Goal: Task Accomplishment & Management: Manage account settings

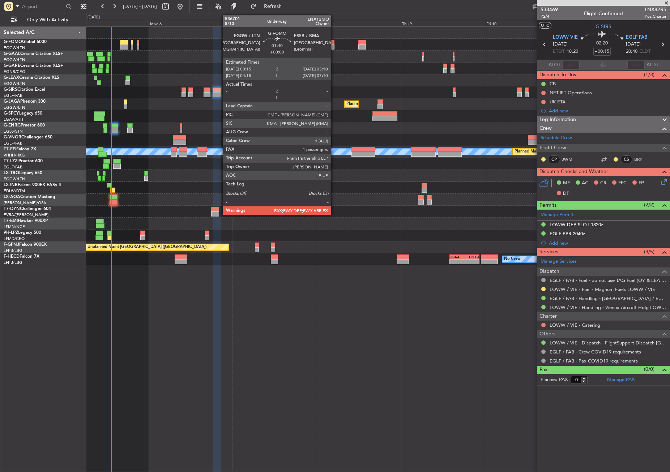
click at [334, 44] on div at bounding box center [331, 46] width 7 height 5
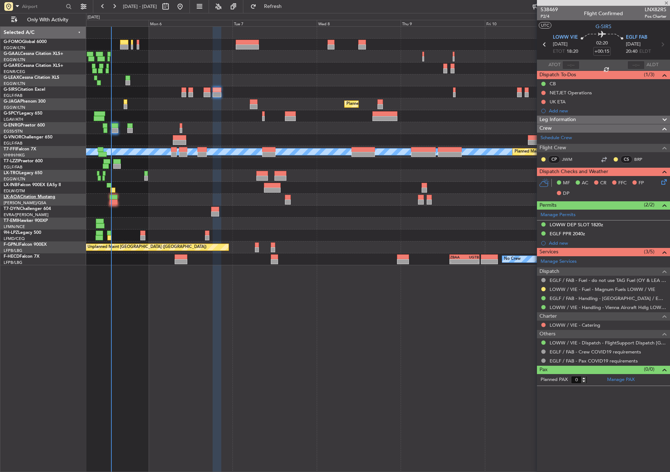
type input "2"
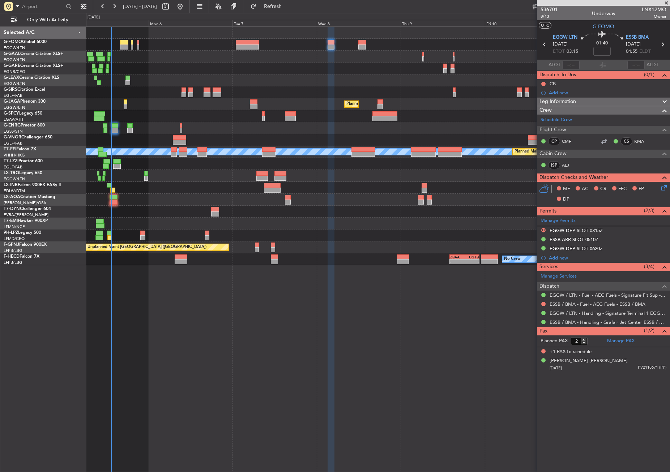
click at [154, 288] on div "Owner No Crew Planned Maint [GEOGRAPHIC_DATA] ([GEOGRAPHIC_DATA]) Planned Maint…" at bounding box center [378, 249] width 584 height 446
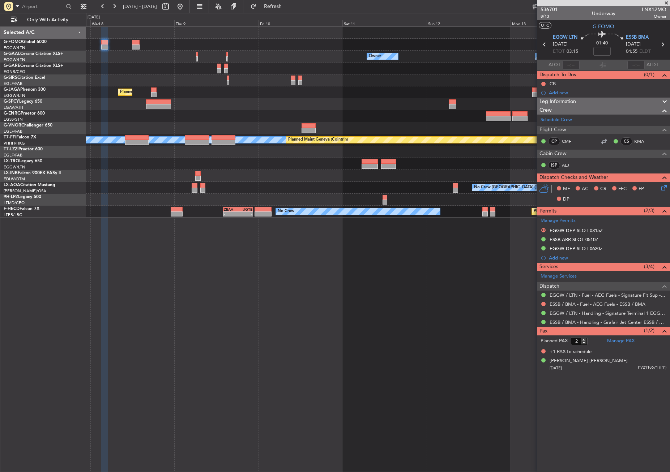
click at [289, 278] on div "Owner No Crew Owner Owner No Crew Planned Maint [GEOGRAPHIC_DATA] ([GEOGRAPHIC_…" at bounding box center [378, 249] width 584 height 446
click at [252, 103] on div at bounding box center [377, 104] width 583 height 12
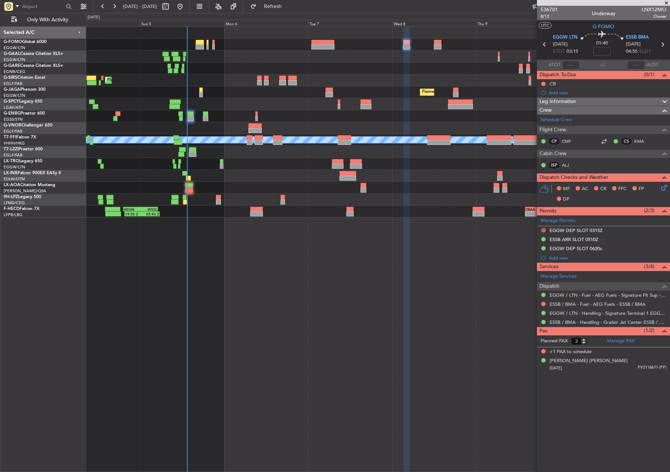
click at [494, 207] on div "No Crew - - ZBAA 14:00 Z UGTB 22:30 Z 19:35 Z 05:43 Z HEGN 19:15 Z WSSL 05:10 Z…" at bounding box center [377, 212] width 583 height 12
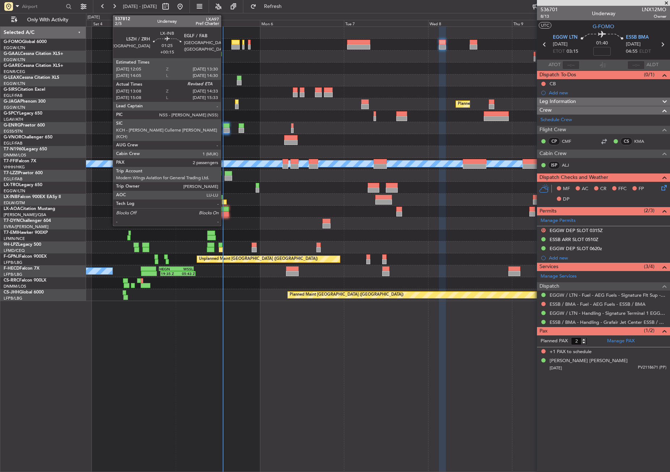
click at [224, 202] on div at bounding box center [224, 202] width 5 height 5
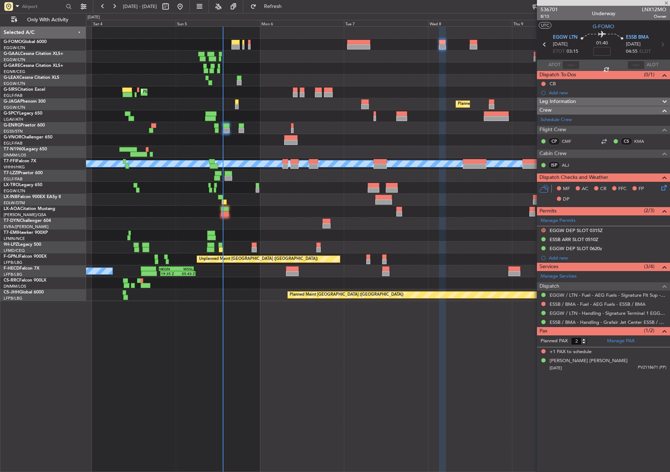
type input "+00:15"
type input "13:08"
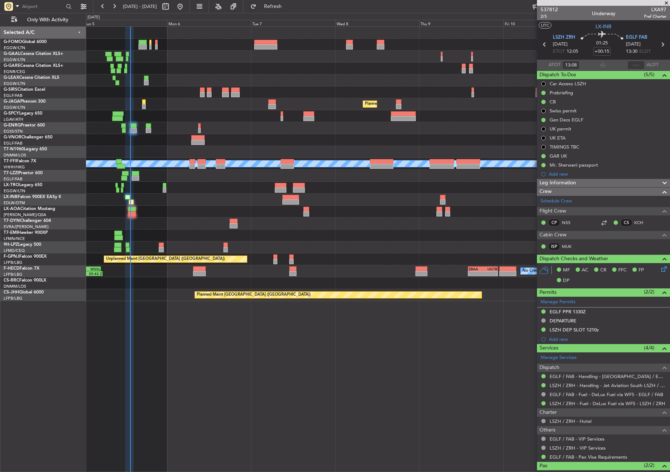
click at [212, 399] on div "Owner No Crew Planned Maint [GEOGRAPHIC_DATA] ([GEOGRAPHIC_DATA]) Planned Maint…" at bounding box center [378, 249] width 584 height 446
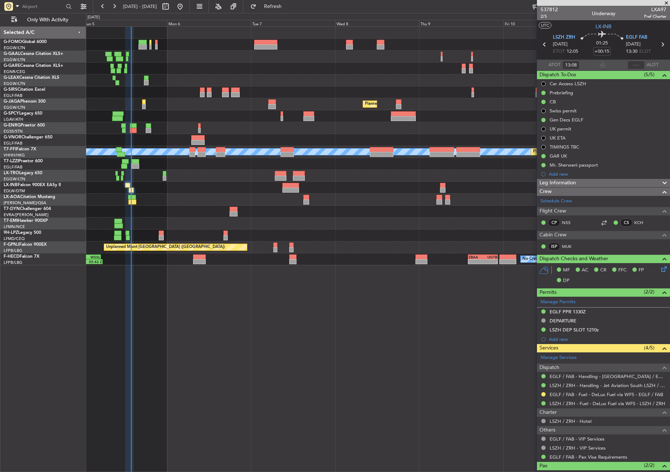
click at [209, 405] on div "Owner No Crew Planned Maint London (Farnborough) Planned Maint London (Luton) U…" at bounding box center [378, 249] width 584 height 446
click at [179, 192] on div "Planned Maint [GEOGRAPHIC_DATA]" at bounding box center [377, 188] width 583 height 12
click at [186, 197] on div "No Crew [GEOGRAPHIC_DATA] ([GEOGRAPHIC_DATA])" at bounding box center [377, 200] width 583 height 12
click at [180, 195] on div "No Crew [GEOGRAPHIC_DATA] ([GEOGRAPHIC_DATA])" at bounding box center [377, 200] width 583 height 12
click at [130, 292] on div at bounding box center [129, 250] width 9 height 446
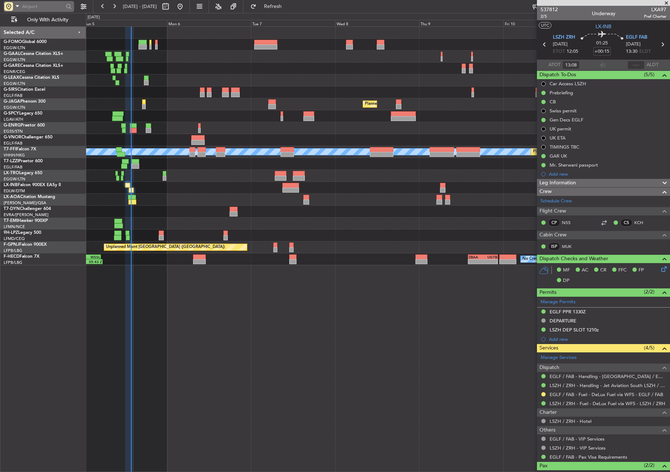
click at [30, 5] on input "text" at bounding box center [43, 6] width 42 height 11
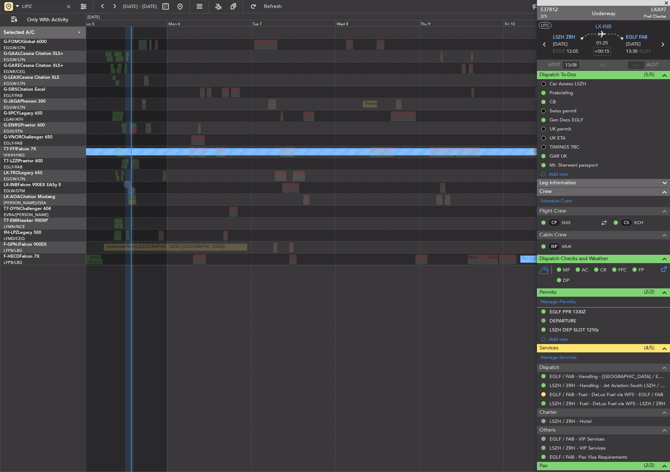
click at [166, 204] on div "Owner No Crew Planned Maint London (Farnborough) Planned Maint London (Luton) U…" at bounding box center [377, 146] width 583 height 239
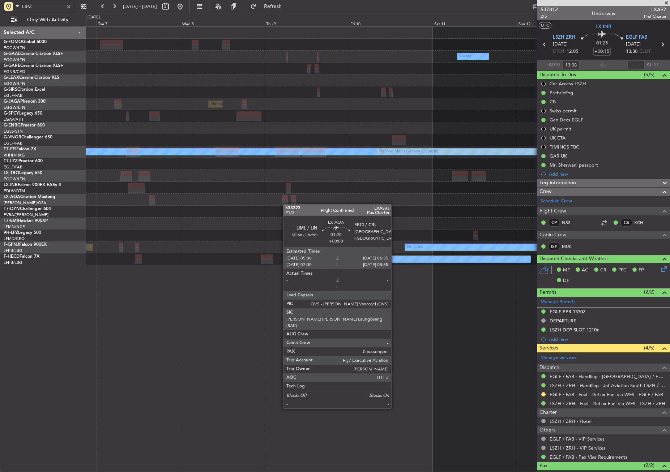
click at [165, 190] on div "Owner No Crew Owner Planned Maint London (Luton) MEL MEL Planned Maint Geneva (…" at bounding box center [377, 146] width 583 height 239
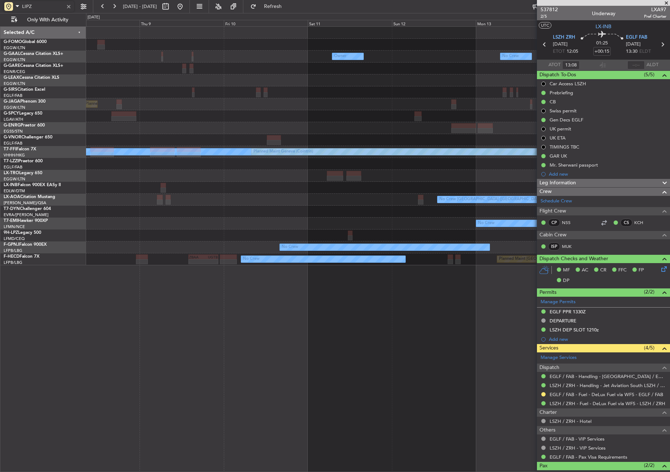
click at [125, 146] on div "Owner No Crew Owner Owner No Crew Planned Maint London (Luton) MEL MEL Planned …" at bounding box center [377, 146] width 583 height 239
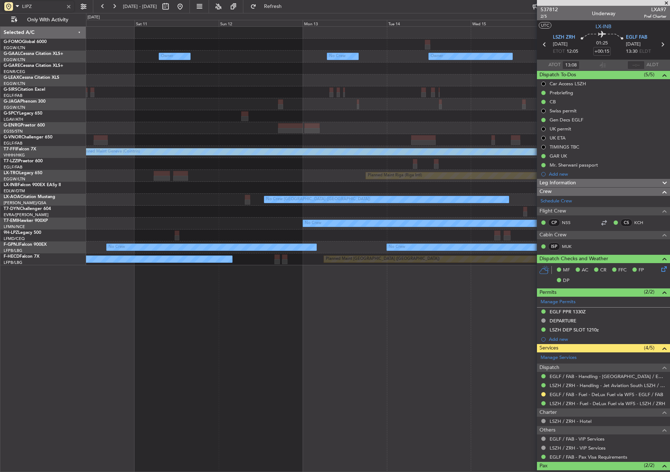
click at [142, 136] on div at bounding box center [377, 140] width 583 height 12
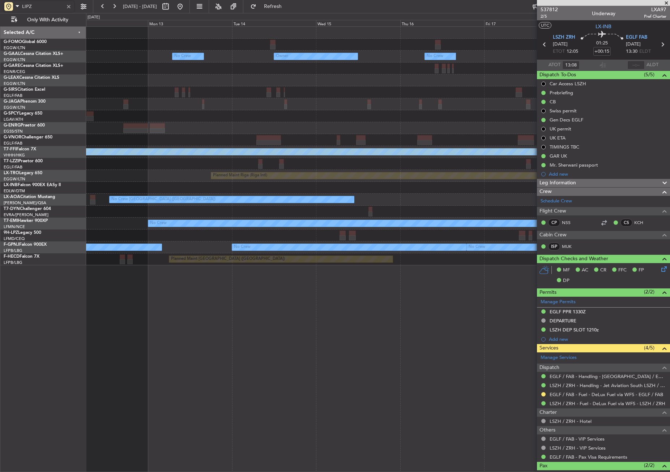
click at [201, 147] on div "MEL MEL Planned Maint Geneva (Cointrin)" at bounding box center [377, 152] width 583 height 12
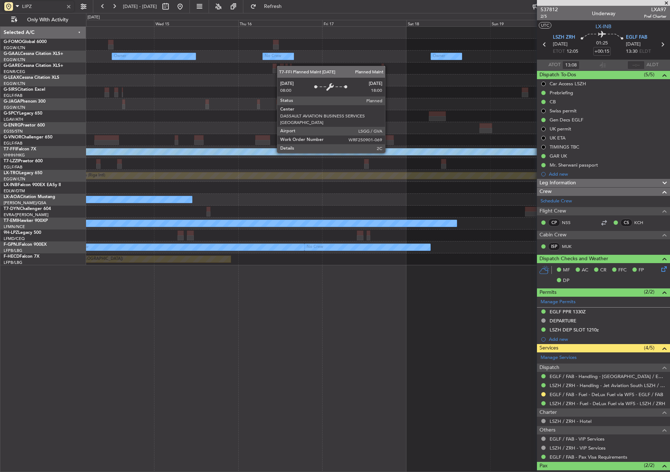
click at [214, 149] on div "Planned Maint Geneva (Cointrin)" at bounding box center [507, 152] width 1491 height 7
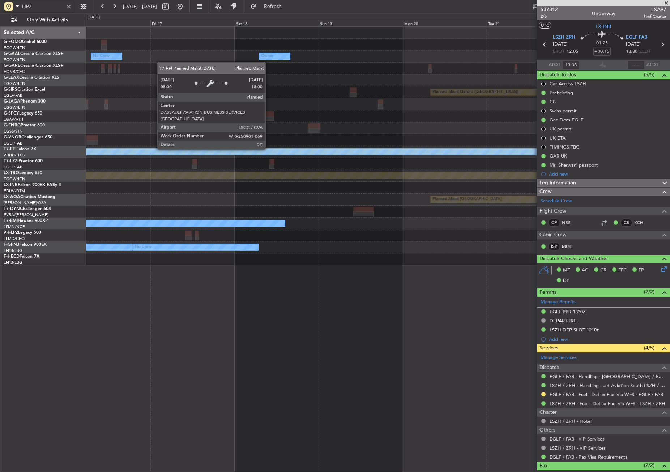
click at [250, 154] on div "Planned Maint Geneva (Cointrin)" at bounding box center [421, 152] width 1663 height 7
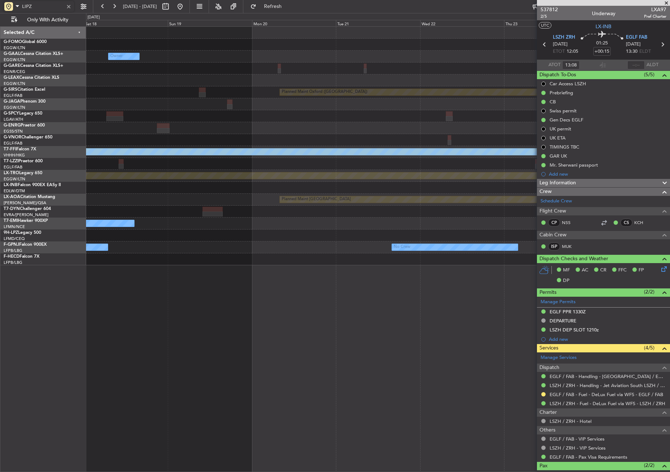
click at [243, 180] on div "Planned Maint Riga (Riga Intl)" at bounding box center [377, 176] width 583 height 12
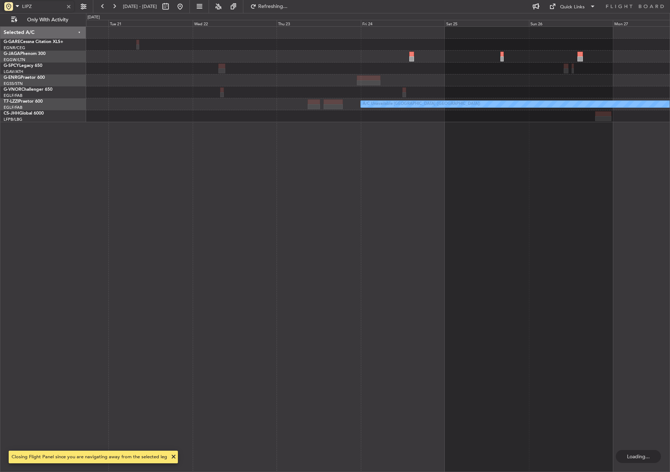
click at [202, 178] on div "A/C Unavailable London (Luton) - - LEZG 15:00 Z KNUQ 02:35 Z" at bounding box center [378, 249] width 584 height 446
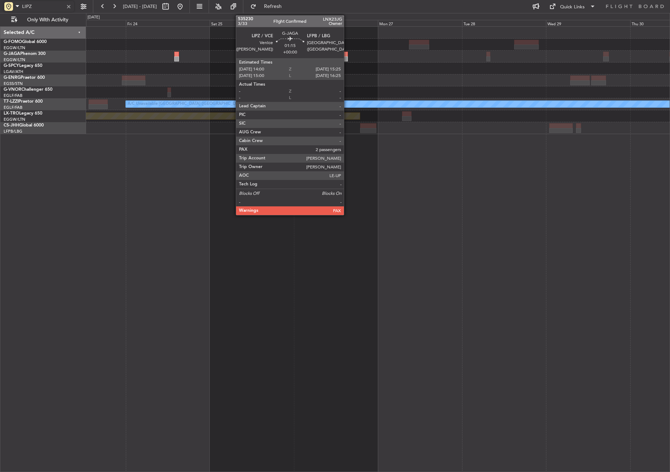
click at [347, 54] on div at bounding box center [344, 54] width 5 height 5
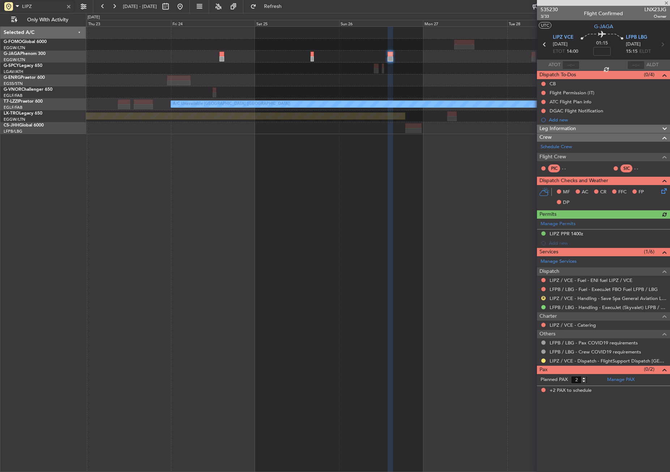
click at [285, 108] on div "A/C Unavailable London (Luton) Planned Maint Riga (Riga Intl)" at bounding box center [377, 80] width 583 height 107
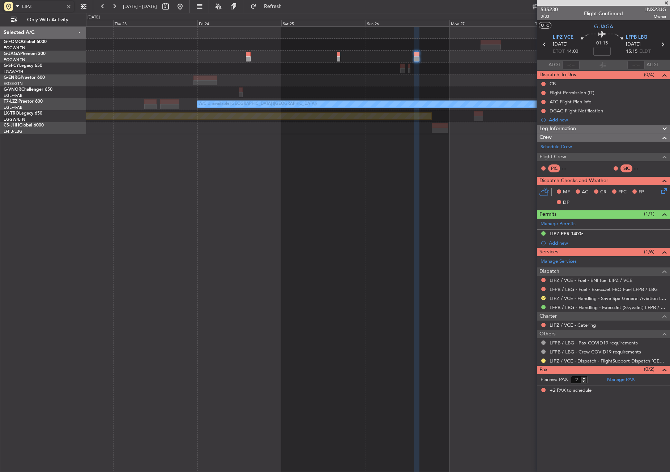
type input "LIPZ"
click at [186, 5] on button at bounding box center [180, 7] width 12 height 12
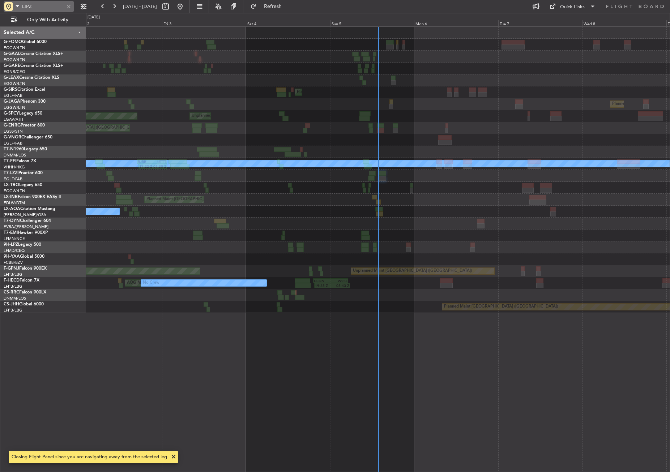
click at [66, 7] on div at bounding box center [69, 7] width 8 height 8
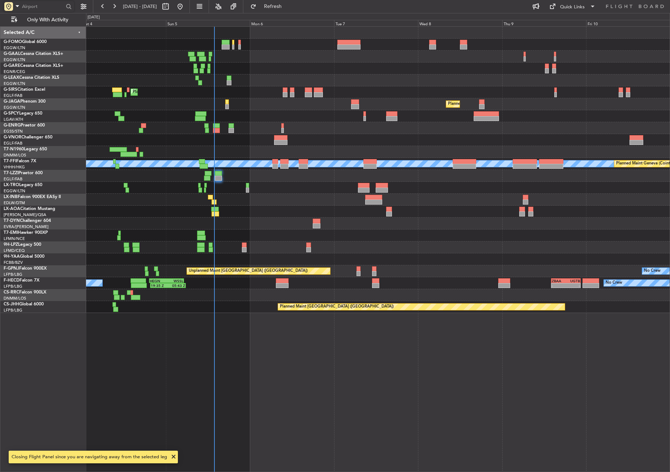
click at [320, 382] on div "Owner Planned Maint London (Farnborough) Planned Maint London (Luton) Unplanned…" at bounding box center [378, 249] width 584 height 446
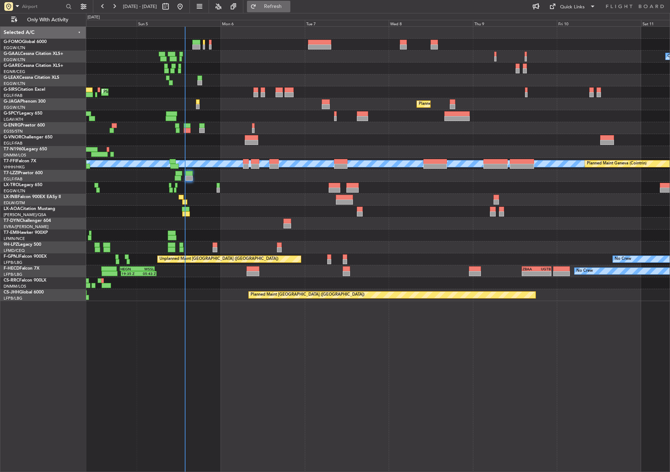
click at [281, 6] on span "Refresh" at bounding box center [273, 6] width 30 height 5
click at [279, 98] on div "Owner Planned Maint London (Farnborough) Planned Maint London (Luton) Unplanned…" at bounding box center [377, 164] width 583 height 274
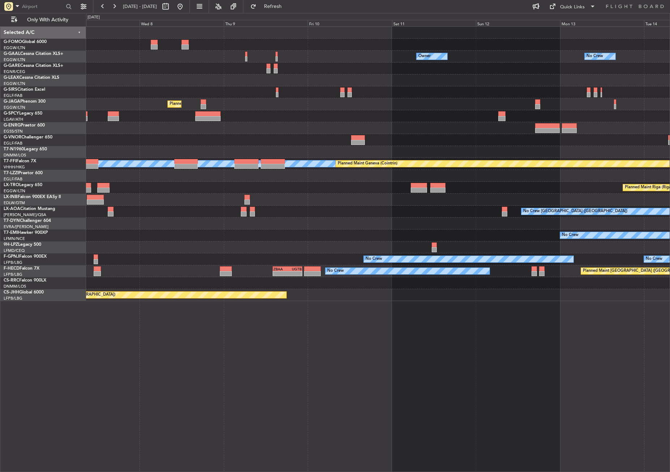
click at [196, 107] on div "Planned Maint [GEOGRAPHIC_DATA] ([GEOGRAPHIC_DATA])" at bounding box center [377, 104] width 583 height 12
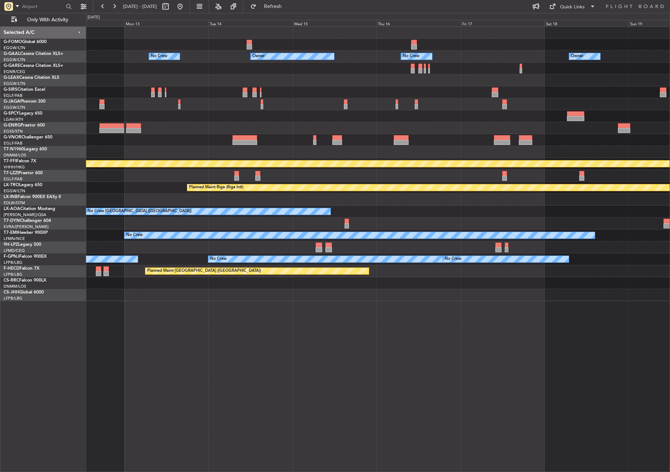
click at [328, 108] on div "No Crew Owner Owner No Crew Owner Owner Planned Maint Oxford (Kidlington) MEL M…" at bounding box center [377, 164] width 583 height 274
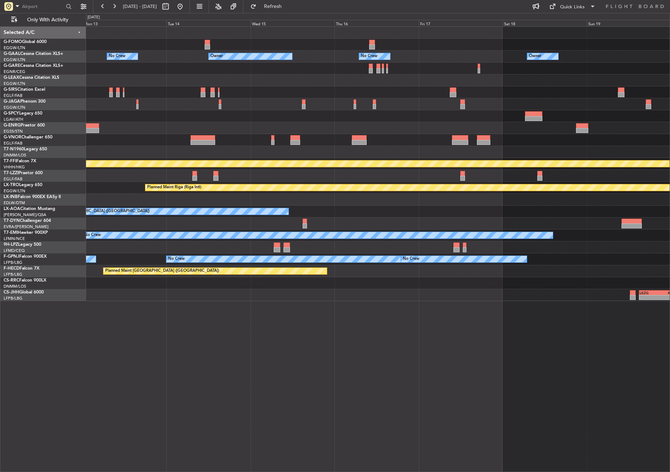
click at [304, 95] on div "No Crew Owner Owner No Crew Owner Owner Planned Maint Oxford (Kidlington) MEL M…" at bounding box center [377, 164] width 583 height 274
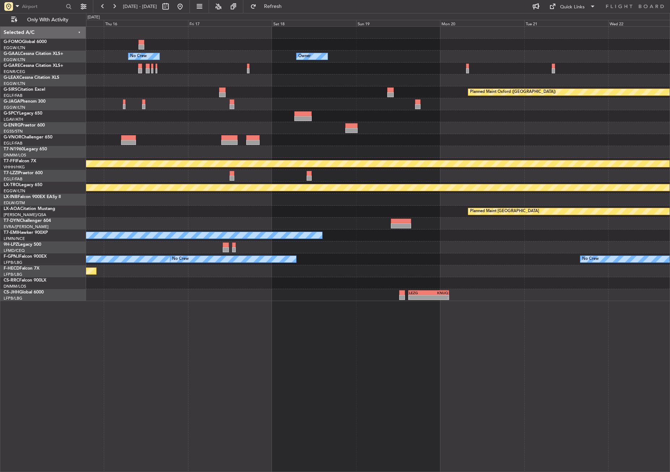
click at [205, 83] on div "Owner No Crew Owner Owner Planned Maint Oxford (Kidlington) MEL MEL Planned Mai…" at bounding box center [377, 164] width 583 height 274
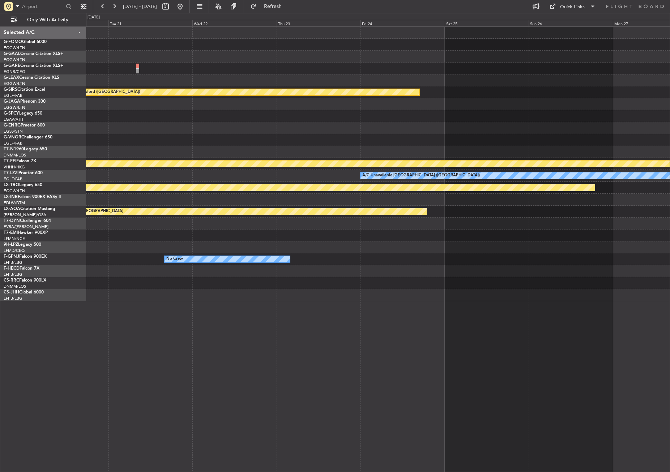
click at [214, 98] on div "Planned Maint Oxford (Kidlington) MEL MEL Planned Maint Geneva (Cointrin) A/C U…" at bounding box center [377, 164] width 583 height 274
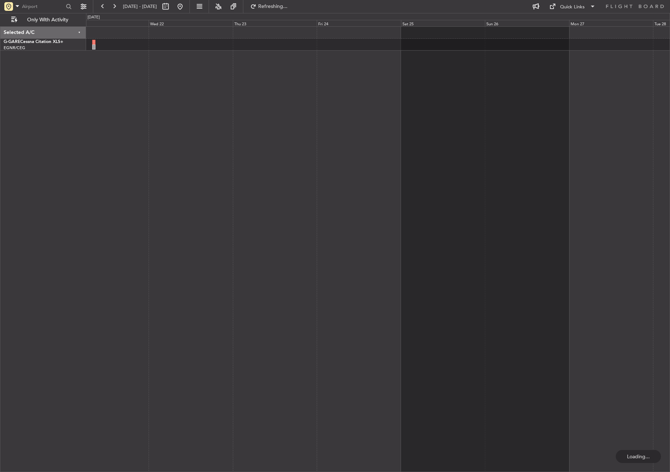
click at [218, 114] on div at bounding box center [378, 249] width 584 height 446
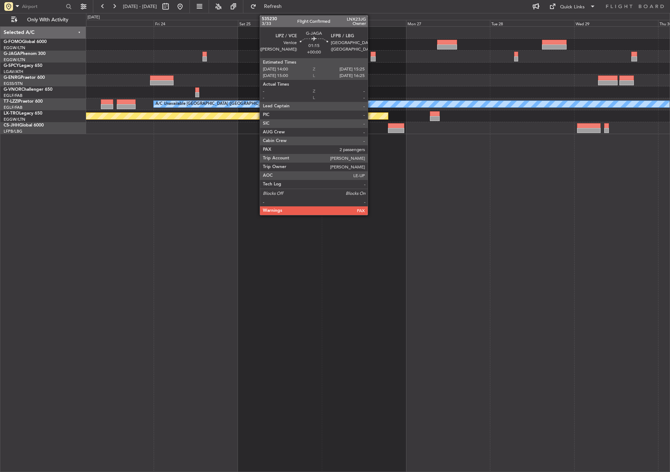
click at [371, 56] on div at bounding box center [373, 54] width 5 height 5
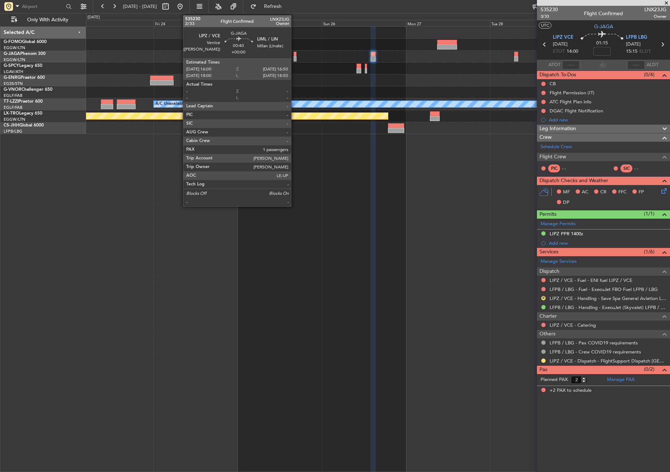
click at [294, 54] on div at bounding box center [295, 54] width 3 height 5
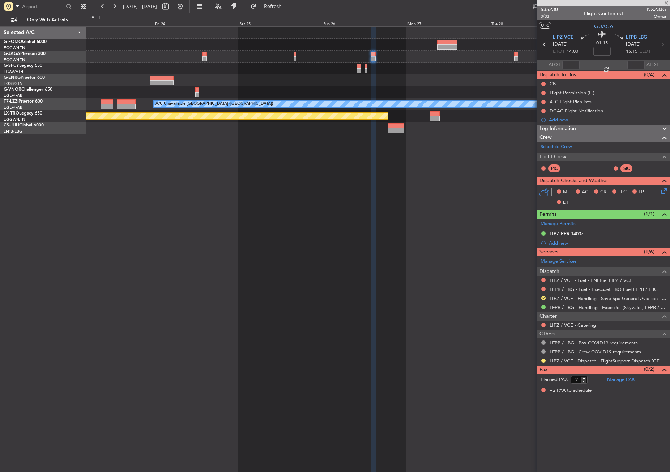
type input "1"
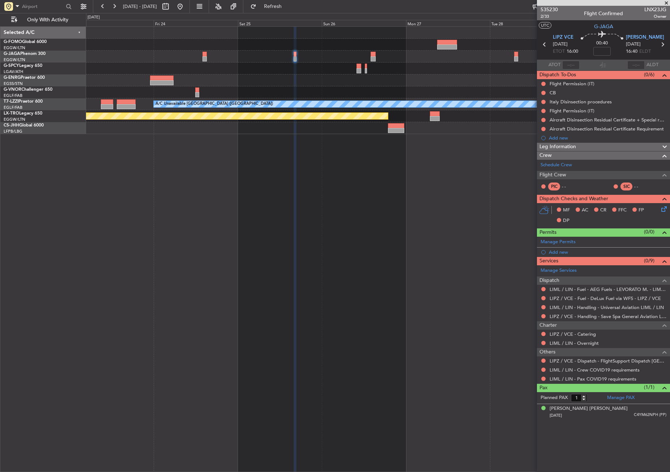
click at [366, 73] on div "A/C Unavailable London (Luton) Planned Maint Riga (Riga Intl)" at bounding box center [377, 80] width 583 height 107
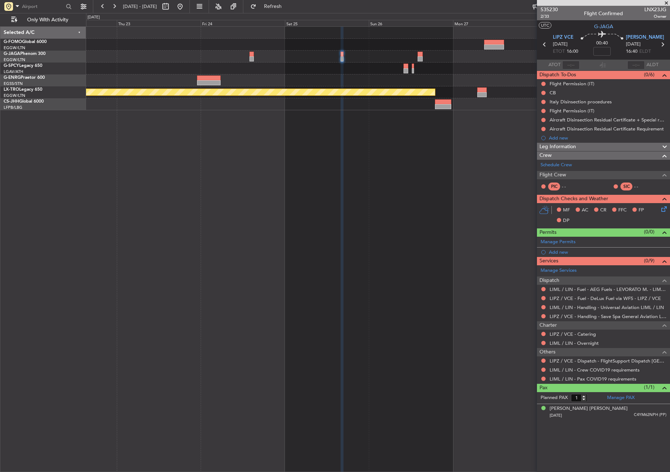
click at [302, 129] on div "Planned Maint Riga (Riga Intl)" at bounding box center [378, 249] width 584 height 446
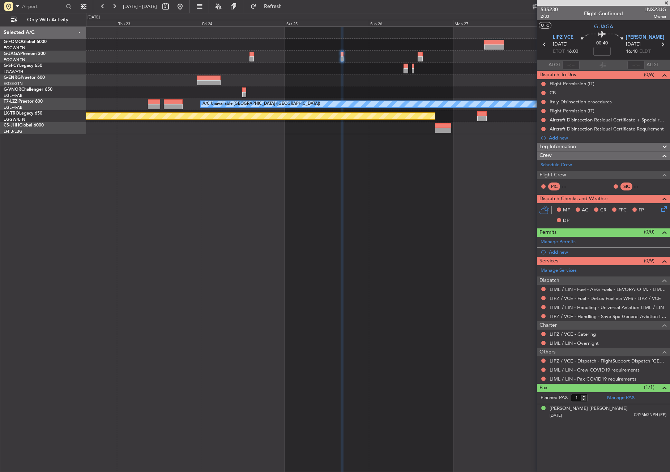
click at [185, 52] on div at bounding box center [377, 57] width 583 height 12
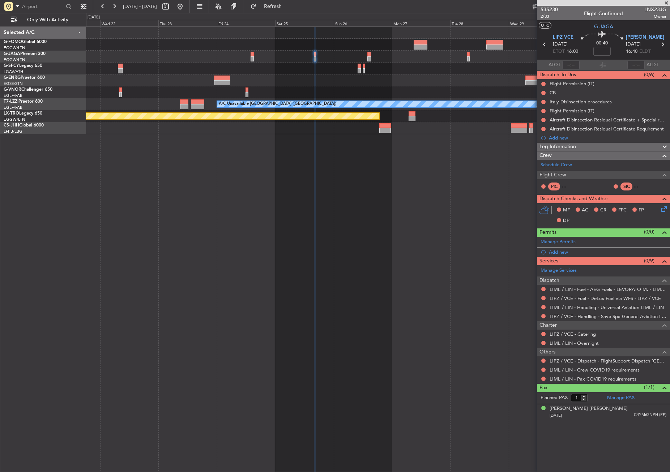
click at [207, 136] on div "A/C Unavailable London (Luton) Planned Maint Riga (Riga Intl)" at bounding box center [378, 249] width 584 height 446
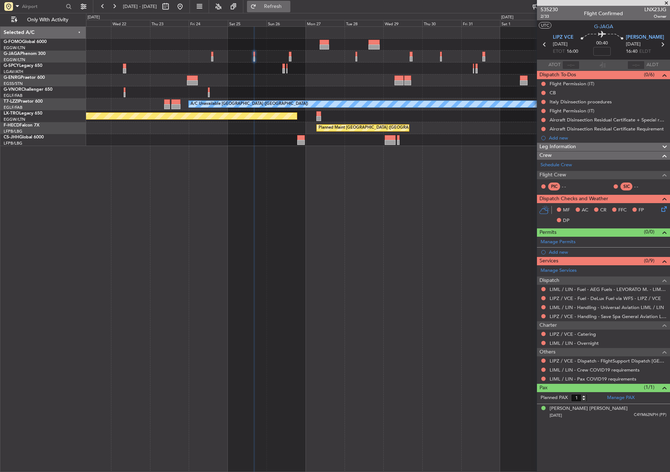
click at [278, 7] on button "Refresh" at bounding box center [268, 7] width 43 height 12
click at [162, 124] on div "A/C Unavailable [GEOGRAPHIC_DATA] ([GEOGRAPHIC_DATA]) Planned Maint [GEOGRAPHIC…" at bounding box center [378, 249] width 584 height 446
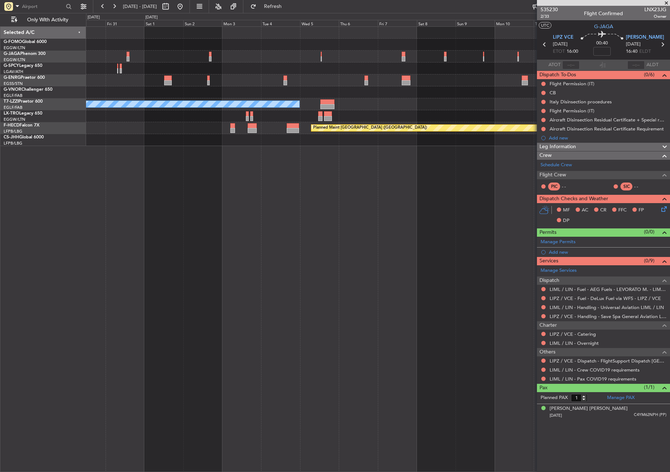
click at [72, 118] on div "A/C Unavailable London (Luton) Planned Maint Riga (Riga Intl) Planned Maint Par…" at bounding box center [335, 242] width 670 height 459
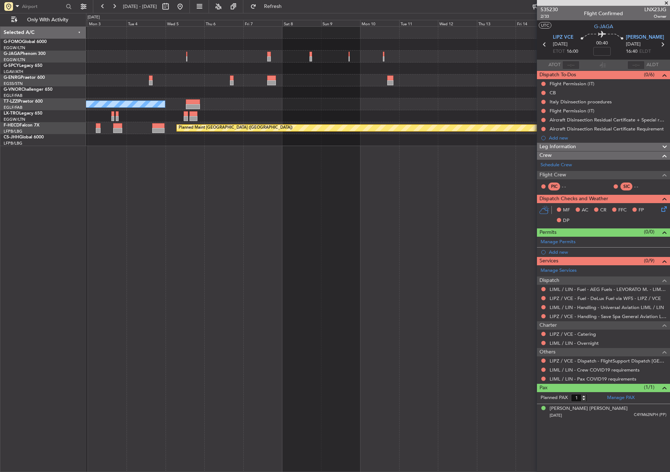
click at [87, 111] on div "A/C Unavailable London (Luton) Planned Maint Paris (Le Bourget)" at bounding box center [377, 86] width 583 height 119
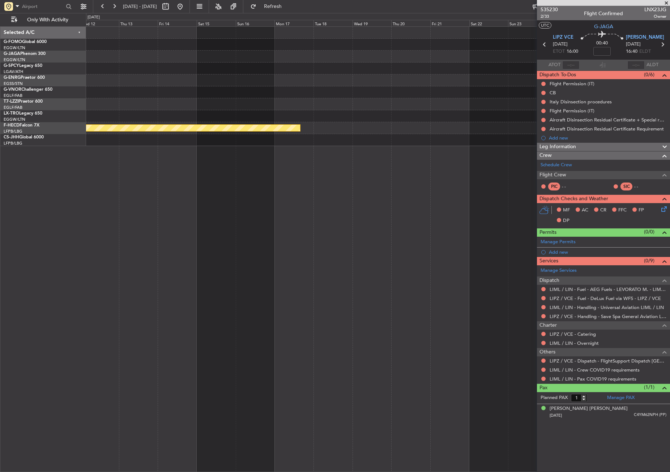
click at [181, 109] on div "Planned Maint [GEOGRAPHIC_DATA] ([GEOGRAPHIC_DATA])" at bounding box center [377, 86] width 583 height 119
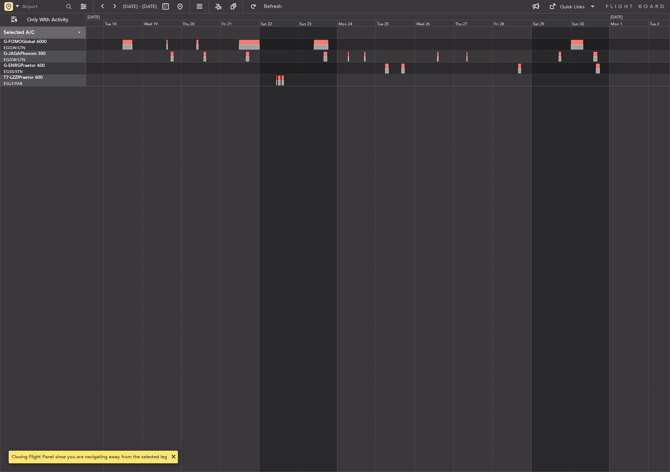
click at [146, 121] on div at bounding box center [378, 249] width 584 height 446
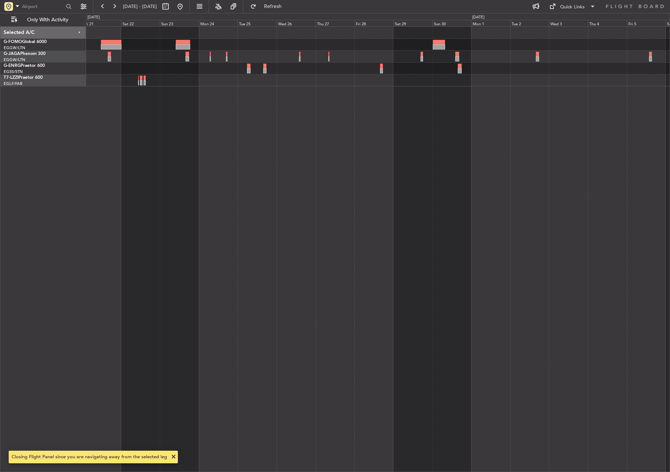
click at [190, 89] on div at bounding box center [378, 249] width 584 height 446
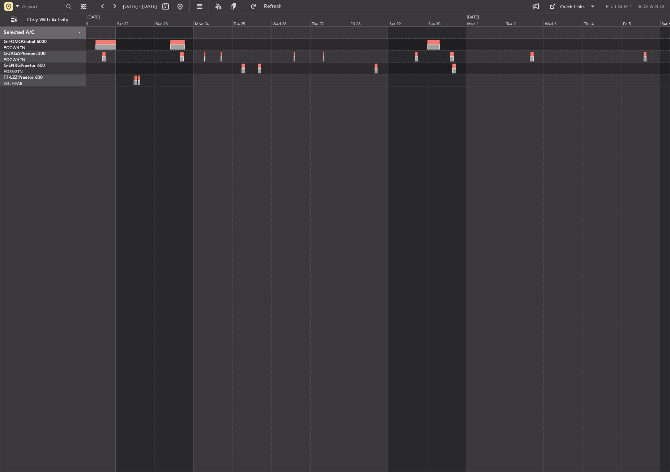
click at [226, 69] on div at bounding box center [377, 69] width 583 height 12
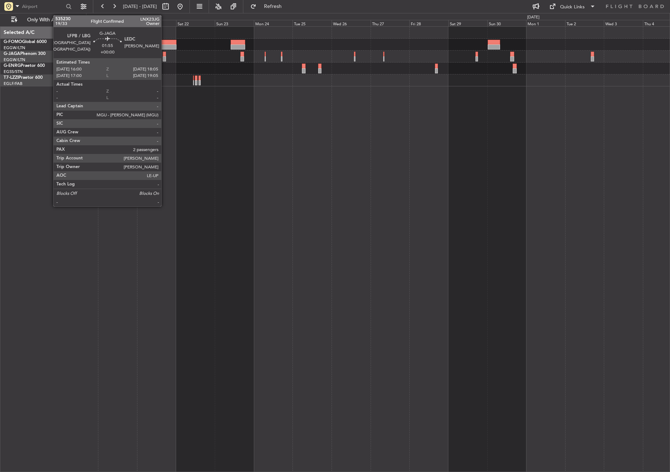
click at [164, 59] on div at bounding box center [165, 58] width 4 height 5
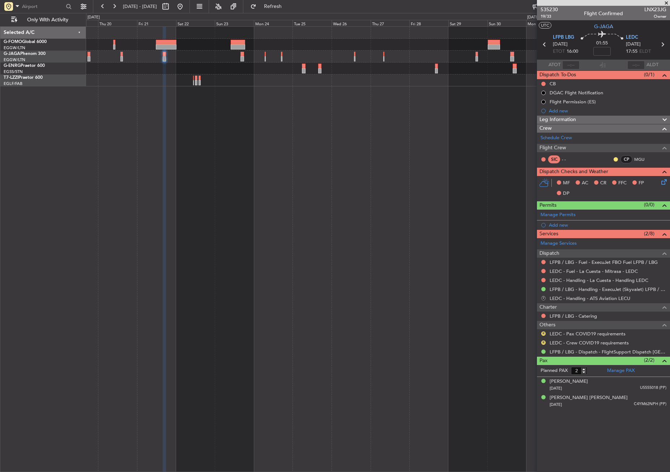
click at [543, 298] on button "R" at bounding box center [543, 298] width 4 height 4
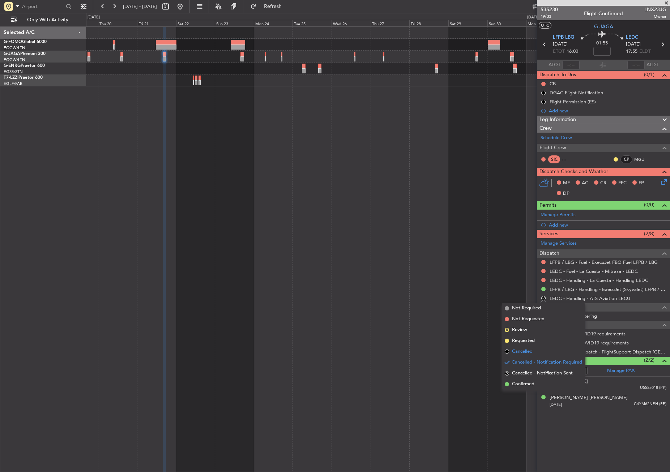
click at [515, 352] on span "Cancelled" at bounding box center [522, 351] width 21 height 7
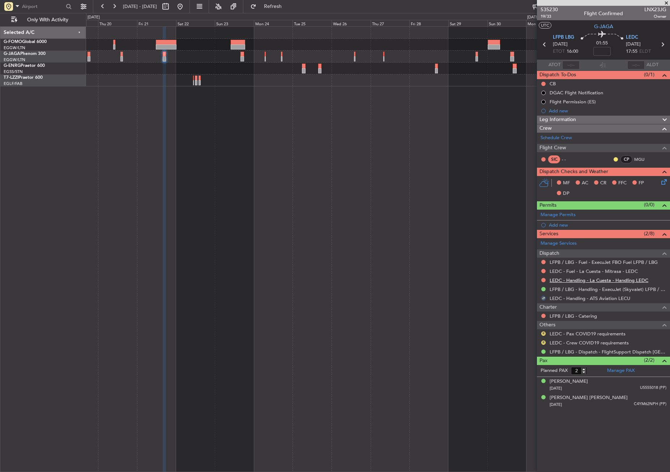
click at [564, 281] on link "LEDC - Handling - La Cuesta - Handling LEDC" at bounding box center [599, 280] width 99 height 6
click at [278, 7] on button "Refresh" at bounding box center [268, 7] width 43 height 12
click at [541, 333] on button "R" at bounding box center [543, 334] width 4 height 4
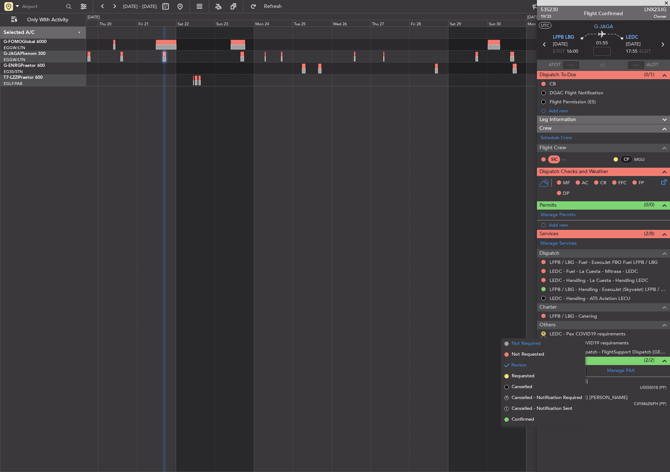
click at [525, 342] on span "Not Required" at bounding box center [526, 343] width 29 height 7
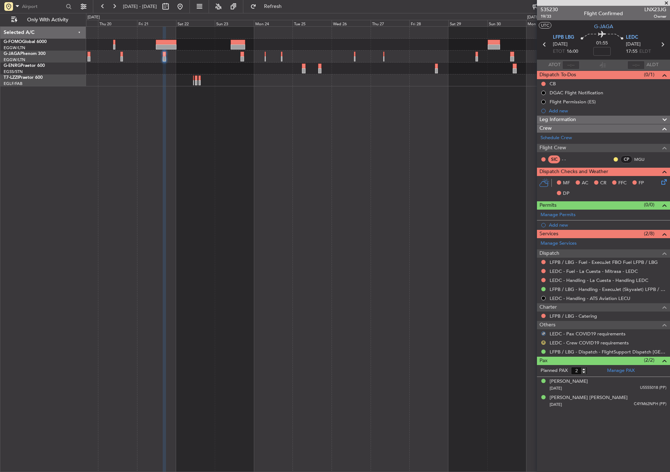
click at [542, 341] on button "R" at bounding box center [543, 343] width 4 height 4
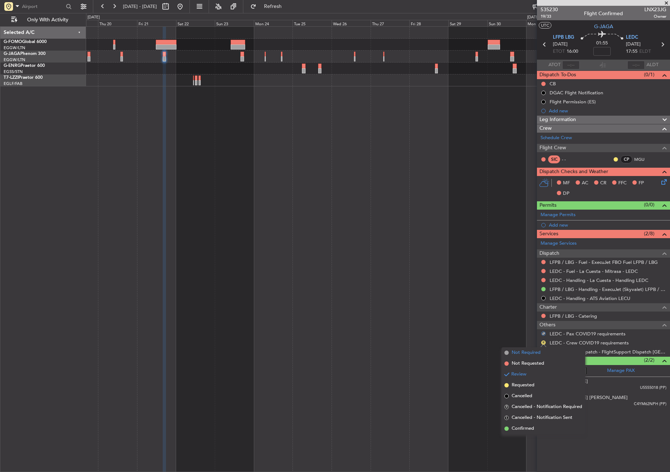
click at [524, 351] on span "Not Required" at bounding box center [526, 352] width 29 height 7
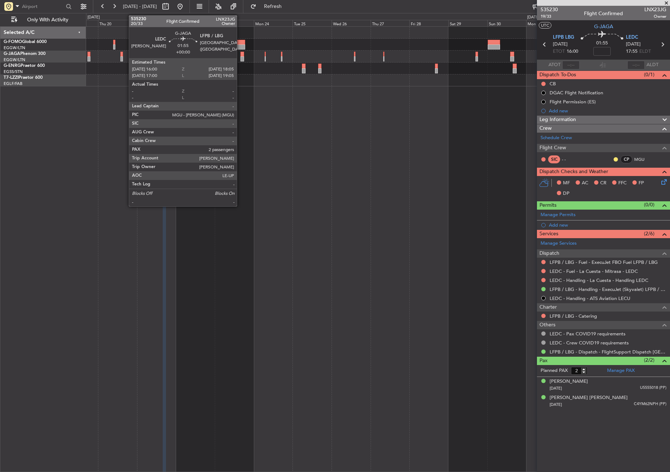
click at [240, 57] on div at bounding box center [242, 58] width 4 height 5
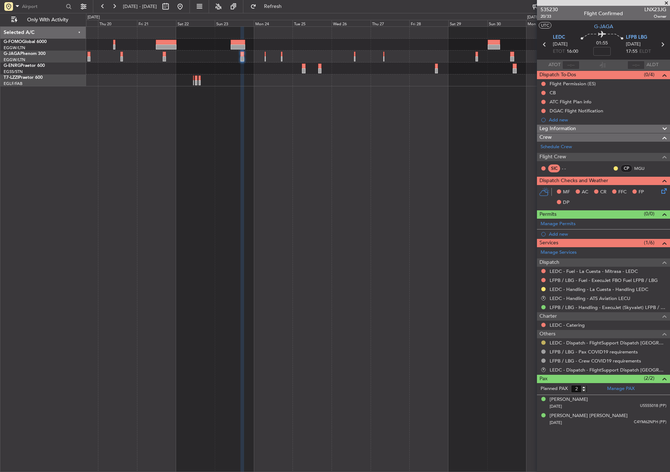
click at [543, 341] on button at bounding box center [543, 343] width 4 height 4
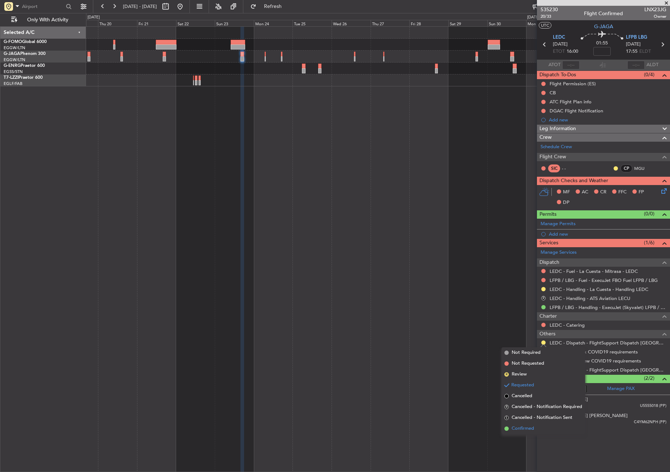
click at [523, 427] on span "Confirmed" at bounding box center [523, 428] width 22 height 7
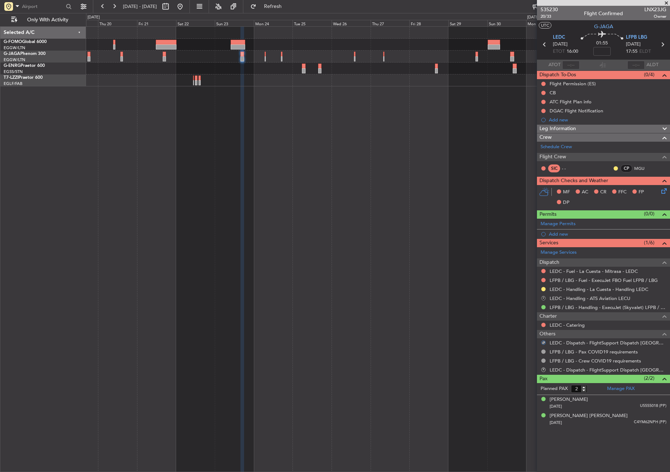
click at [543, 296] on button "R" at bounding box center [543, 298] width 4 height 4
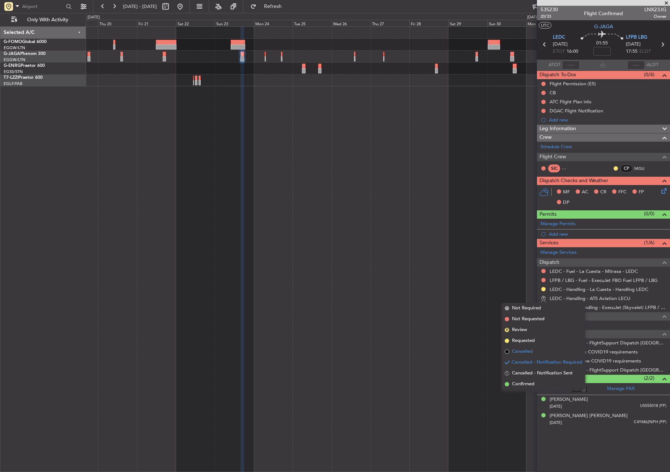
click at [521, 349] on span "Cancelled" at bounding box center [522, 351] width 21 height 7
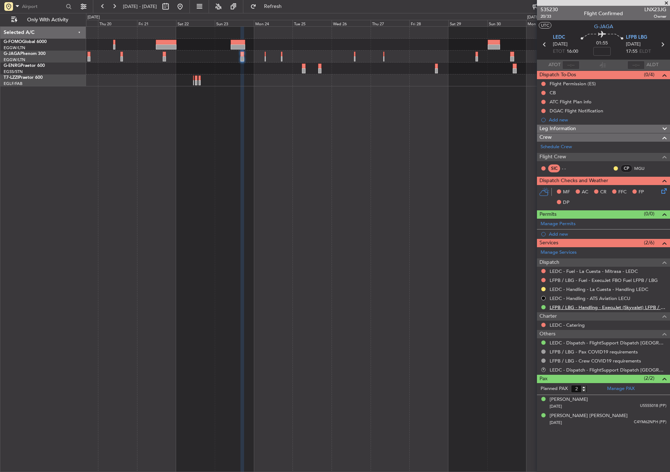
click at [562, 309] on link "LFPB / LBG - Handling - ExecuJet (Skyvalet) LFPB / LBG" at bounding box center [608, 307] width 117 height 6
click at [282, 9] on button "Refresh" at bounding box center [268, 7] width 43 height 12
click at [274, 11] on button "Refresh" at bounding box center [268, 7] width 43 height 12
click at [186, 9] on button at bounding box center [180, 7] width 12 height 12
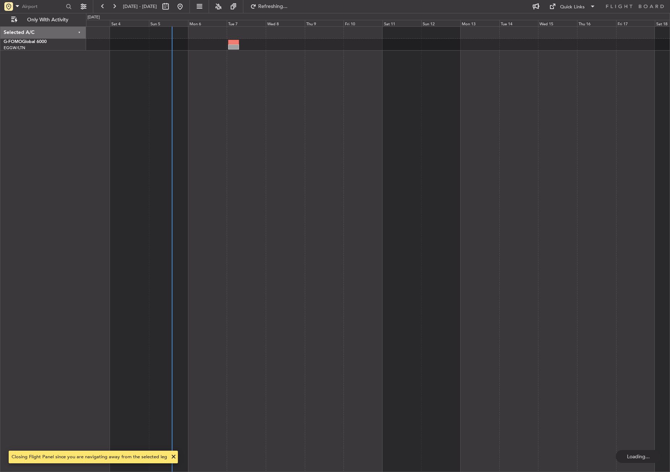
click at [195, 245] on div at bounding box center [378, 249] width 584 height 446
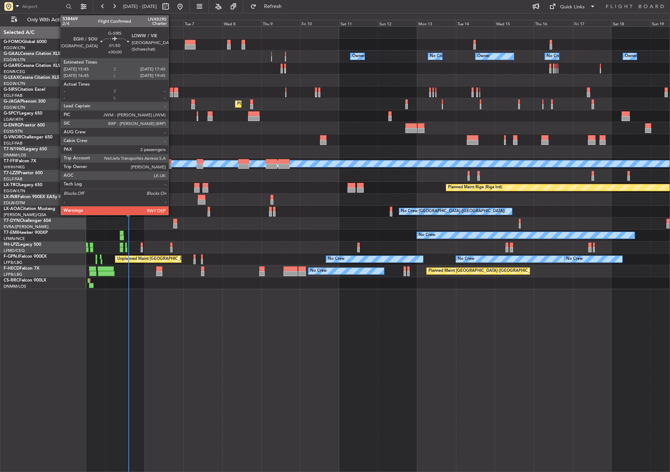
click at [172, 93] on div at bounding box center [171, 94] width 3 height 5
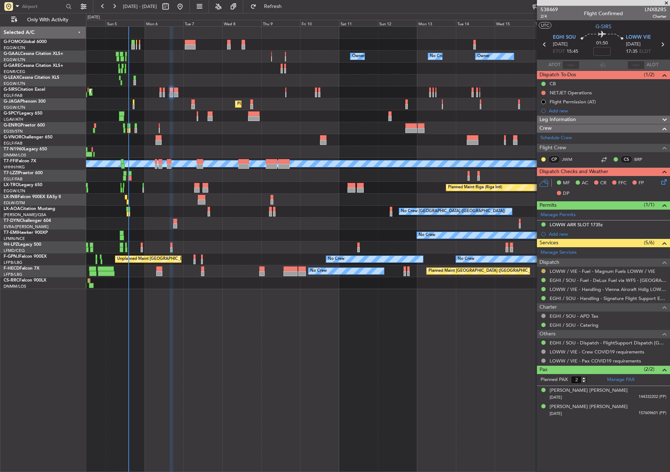
click at [544, 269] on button at bounding box center [543, 271] width 4 height 4
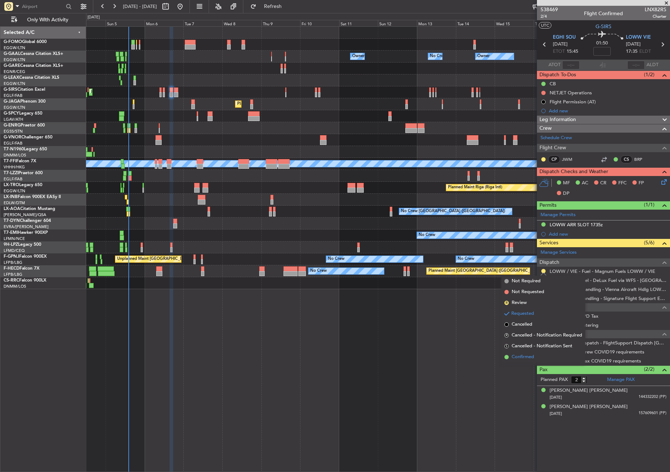
click at [518, 360] on span "Confirmed" at bounding box center [523, 357] width 22 height 7
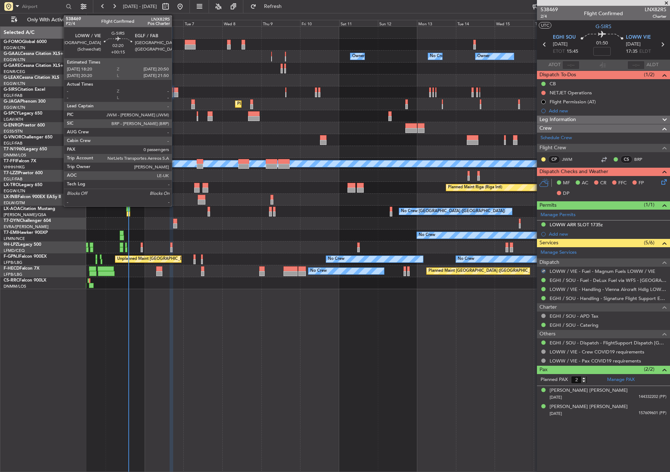
click at [175, 92] on div at bounding box center [176, 94] width 4 height 5
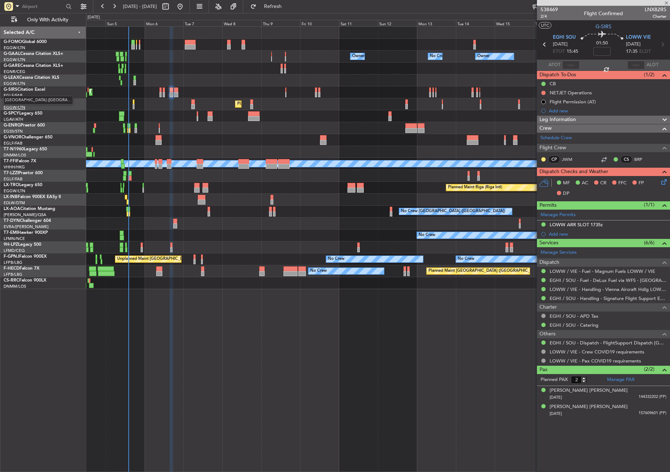
type input "+00:15"
type input "0"
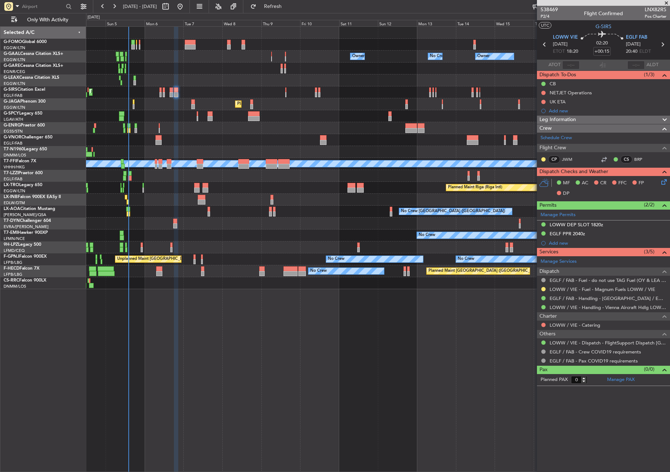
drag, startPoint x: 543, startPoint y: 289, endPoint x: 535, endPoint y: 304, distance: 16.3
click at [543, 289] on button at bounding box center [543, 289] width 4 height 4
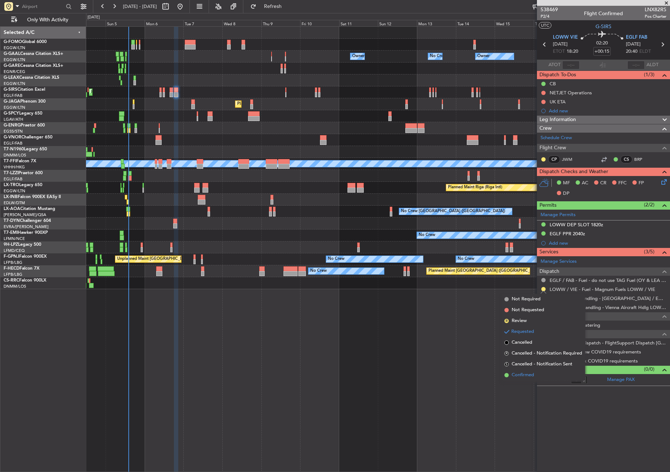
click at [519, 375] on span "Confirmed" at bounding box center [523, 375] width 22 height 7
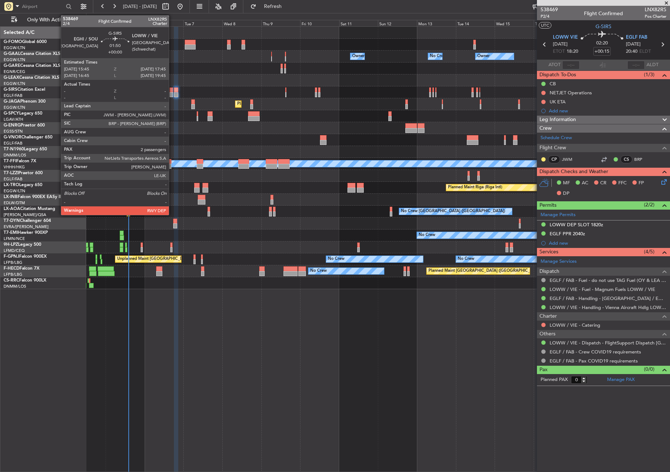
click at [172, 92] on div at bounding box center [171, 89] width 3 height 5
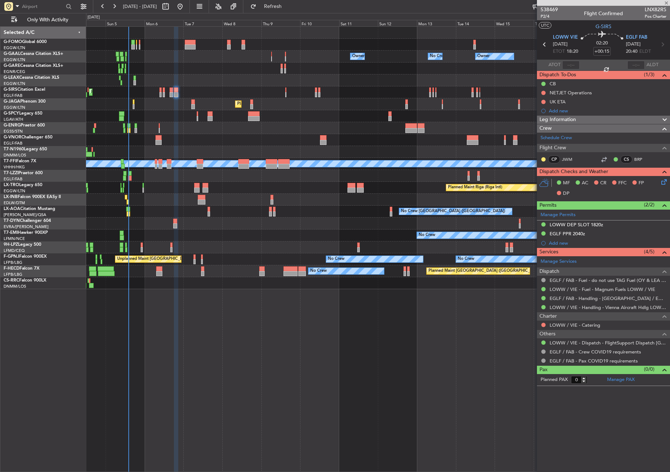
type input "2"
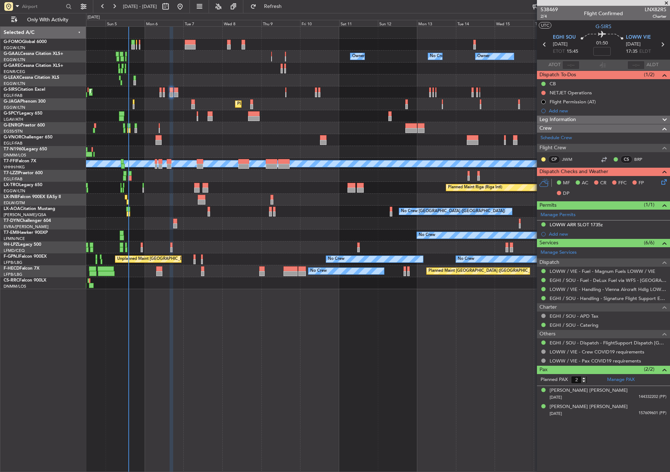
click at [286, 114] on div "Unplanned Maint Bremen Planned Maint Bremen" at bounding box center [377, 116] width 583 height 12
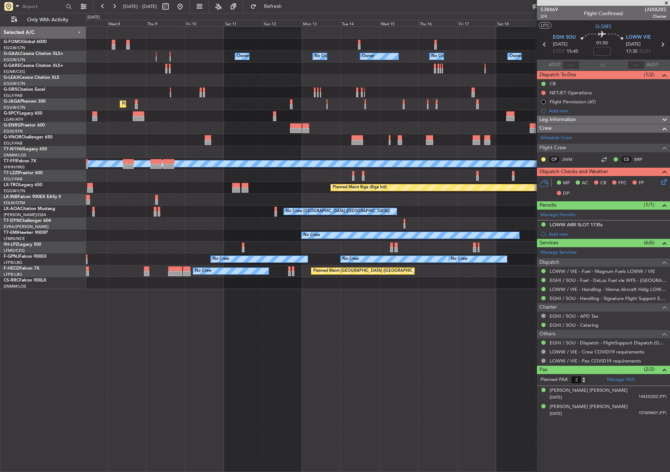
click at [182, 114] on div "Owner Owner Owner Owner No Crew No Crew Owner Planned Maint Oxford (Kidlington)…" at bounding box center [377, 158] width 583 height 262
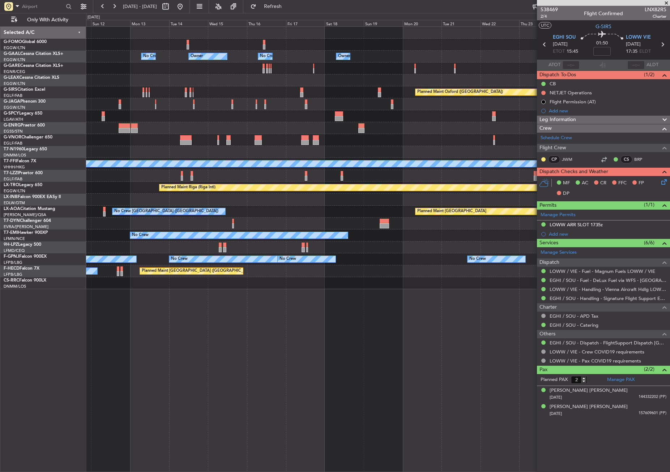
click at [178, 115] on div "Owner Owner Owner No Crew No Crew Owner Owner Planned Maint Oxford (Kidlington)…" at bounding box center [377, 158] width 583 height 262
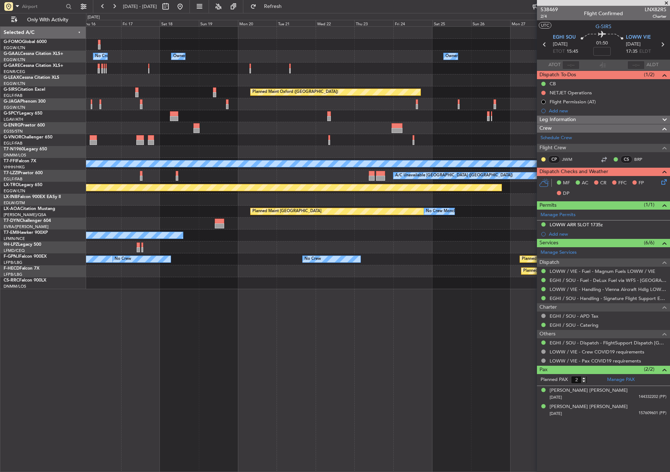
click at [155, 108] on div "Owner Owner No Crew Owner Owner No Crew Planned Maint Oxford (Kidlington) Plann…" at bounding box center [377, 158] width 583 height 262
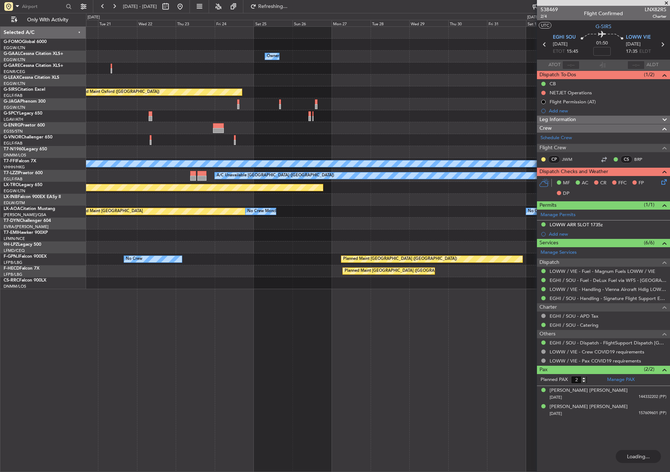
click at [198, 98] on div "Owner Owner Planned Maint Oxford (Kidlington) Planned Maint Bournemouth Planned…" at bounding box center [377, 158] width 583 height 262
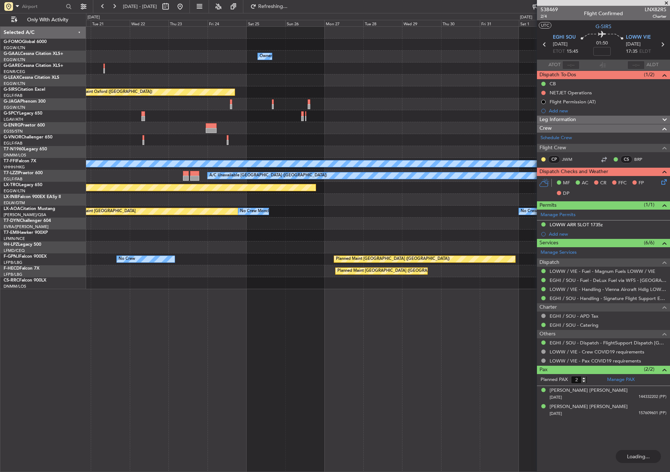
click at [243, 96] on div "Planned Maint Oxford (Kidlington) Planned Maint Bournemouth Planned Maint Bourn…" at bounding box center [377, 92] width 583 height 12
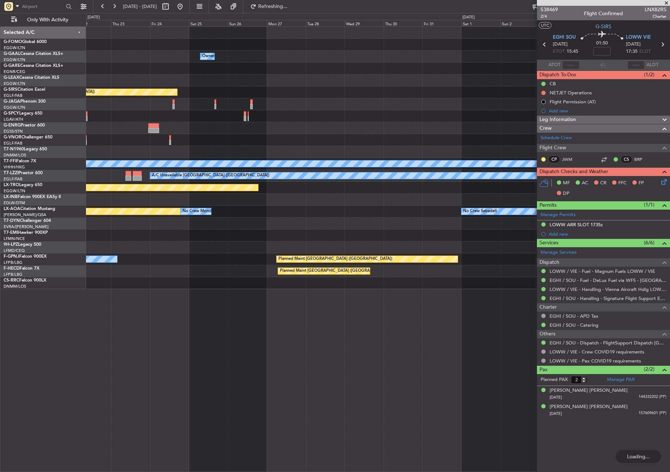
click at [286, 114] on div "Owner Owner Planned Maint Oxford (Kidlington) Planned Maint Bournemouth Planned…" at bounding box center [377, 158] width 583 height 262
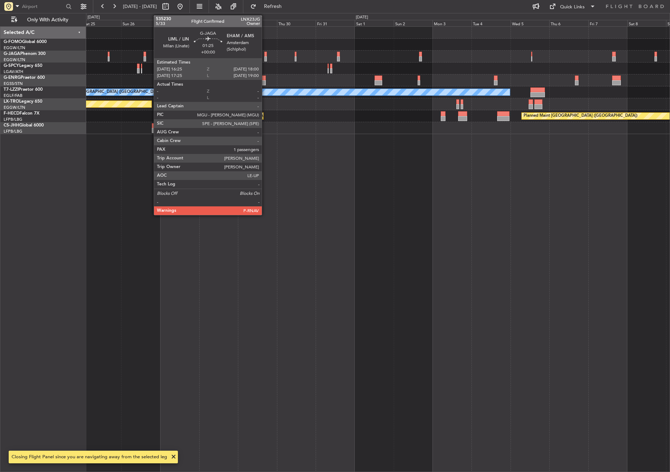
click at [265, 57] on div at bounding box center [265, 58] width 3 height 5
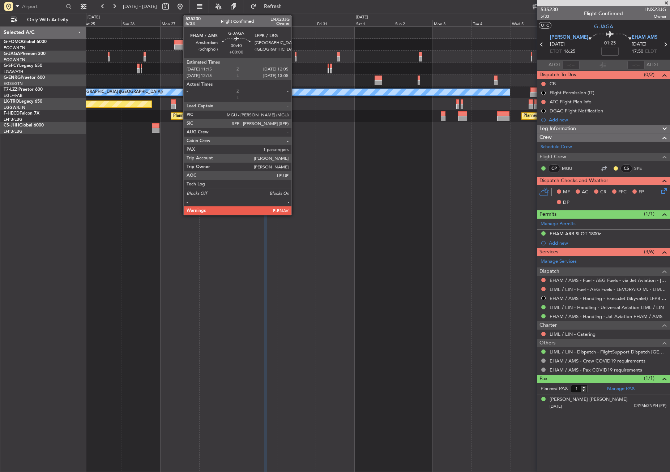
click at [295, 59] on div at bounding box center [295, 58] width 1 height 5
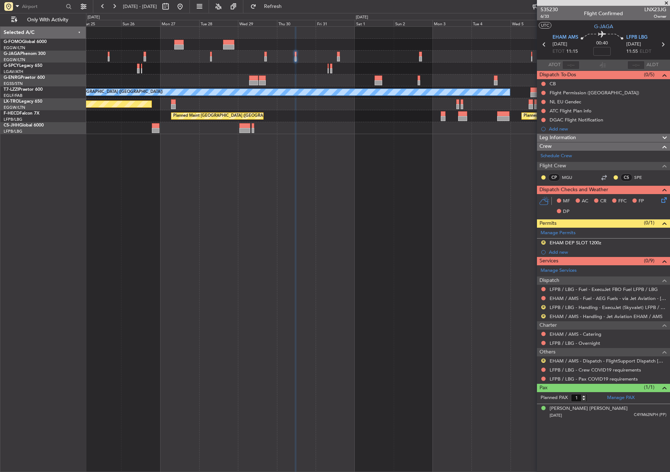
click at [205, 179] on div "A/C Unavailable [GEOGRAPHIC_DATA] ([GEOGRAPHIC_DATA]) Planned Maint [GEOGRAPHIC…" at bounding box center [378, 249] width 584 height 446
click at [545, 359] on button "R" at bounding box center [543, 361] width 4 height 4
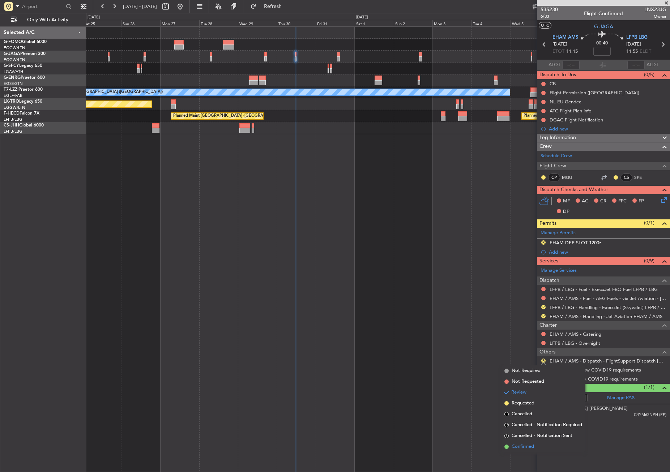
click at [510, 448] on li "Confirmed" at bounding box center [543, 446] width 84 height 11
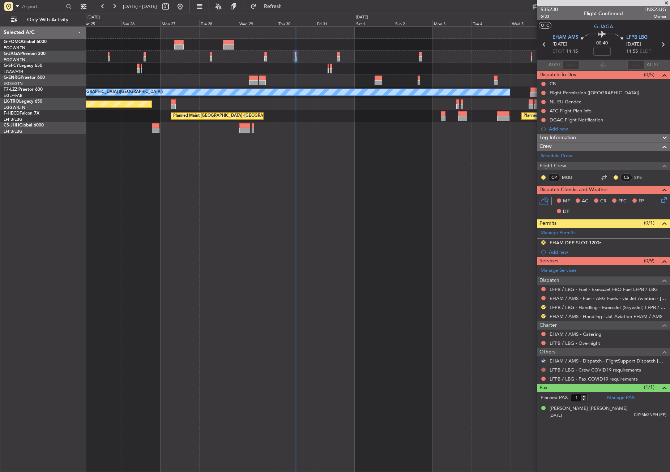
click at [543, 368] on button at bounding box center [543, 370] width 4 height 4
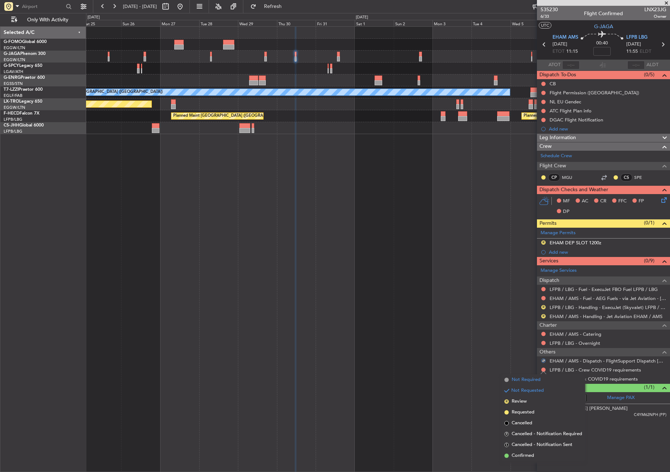
click at [515, 377] on span "Not Required" at bounding box center [526, 379] width 29 height 7
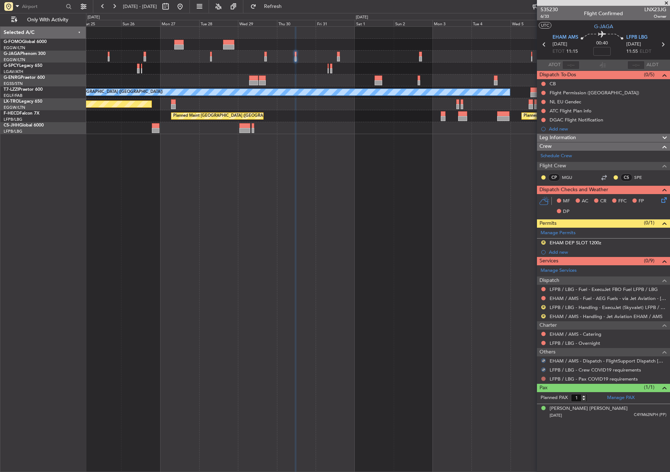
click at [542, 377] on button at bounding box center [543, 379] width 4 height 4
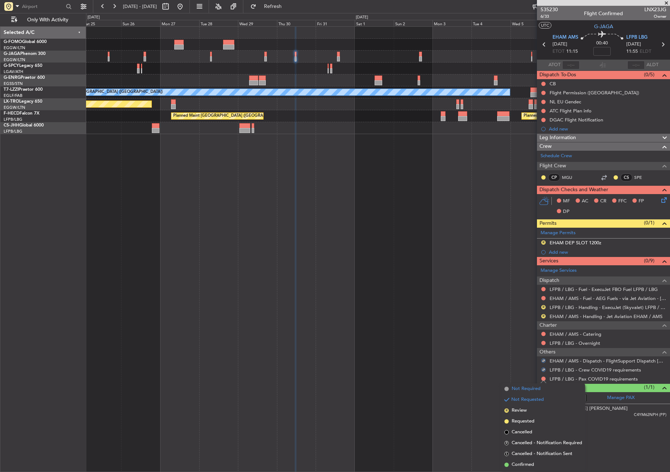
click at [522, 384] on li "Not Required" at bounding box center [543, 389] width 84 height 11
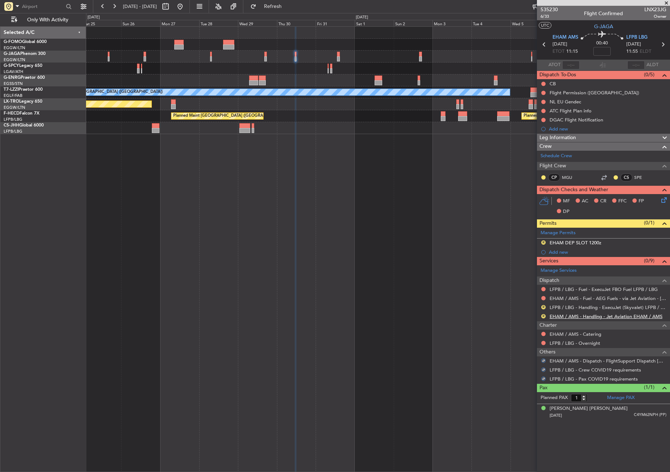
click at [563, 316] on link "EHAM / AMS - Handling - Jet Aviation EHAM / AMS" at bounding box center [606, 316] width 113 height 6
click at [560, 307] on link "LFPB / LBG - Handling - ExecuJet (Skyvalet) LFPB / LBG" at bounding box center [608, 307] width 117 height 6
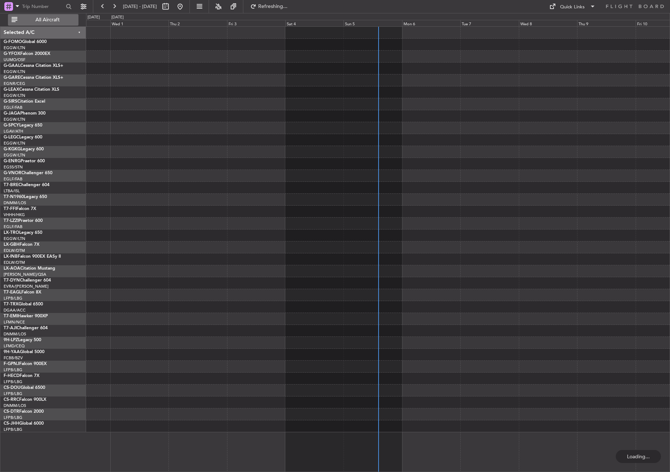
click at [54, 21] on span "All Aircraft" at bounding box center [47, 19] width 57 height 5
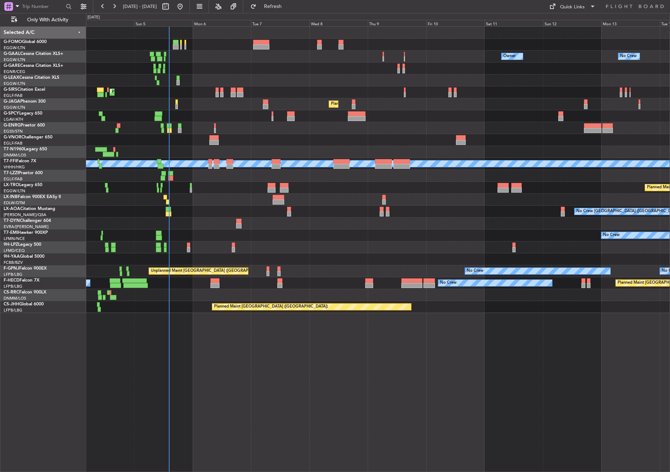
click at [157, 369] on div "Owner No Crew Owner Owner No Crew AOG Maint [GEOGRAPHIC_DATA] Planned Maint [GE…" at bounding box center [378, 249] width 584 height 446
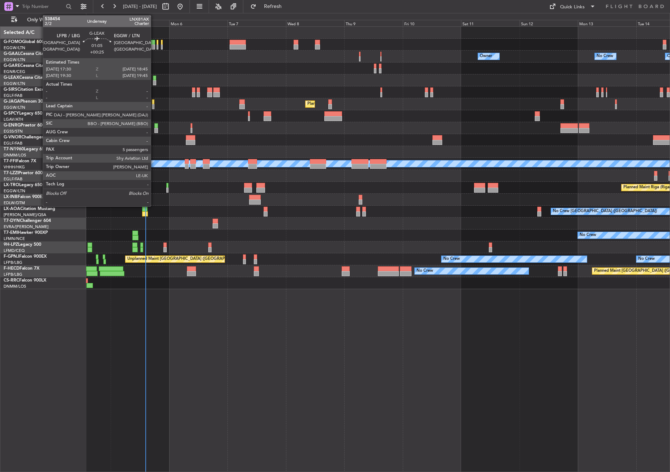
click at [154, 81] on div at bounding box center [154, 82] width 3 height 5
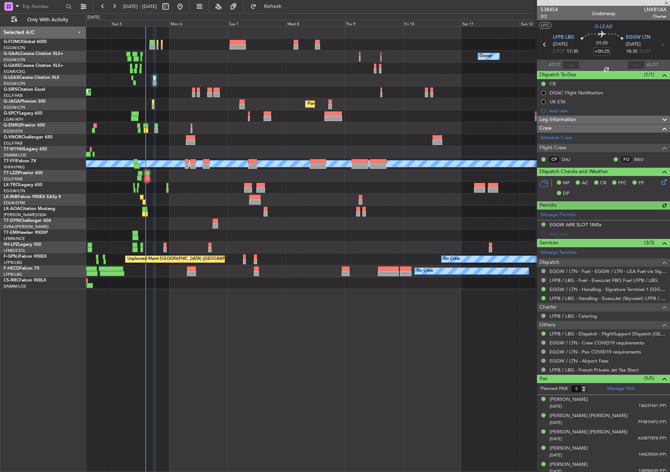
click at [319, 396] on div "Owner No Crew Owner Owner No Crew Planned Maint [GEOGRAPHIC_DATA] ([GEOGRAPHIC_…" at bounding box center [378, 249] width 584 height 446
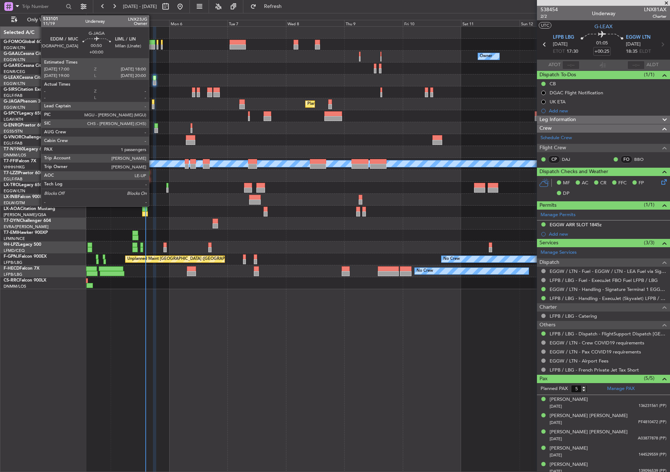
click at [152, 104] on div at bounding box center [153, 106] width 3 height 5
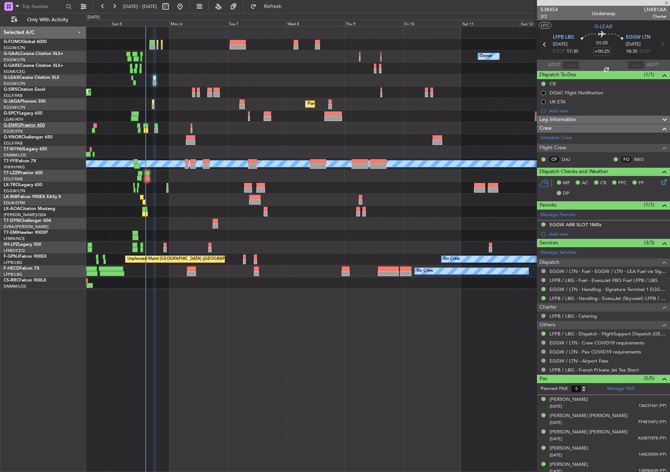
type input "1"
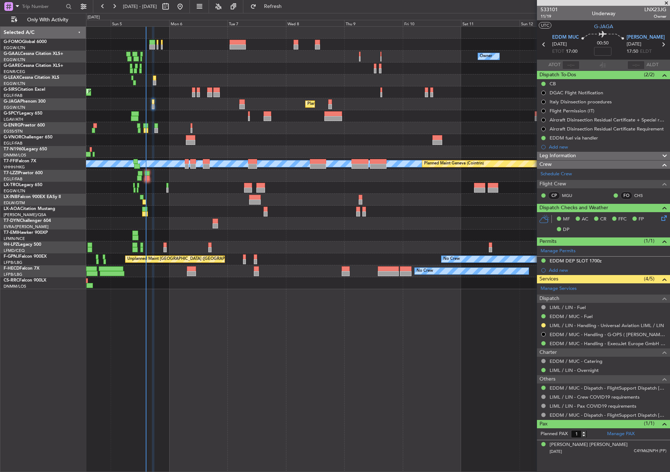
click at [276, 145] on div at bounding box center [377, 140] width 583 height 12
click at [543, 325] on button at bounding box center [543, 325] width 4 height 4
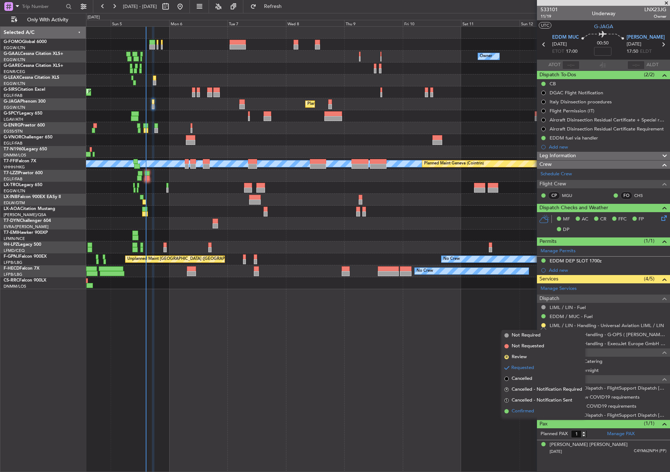
click at [533, 411] on span "Confirmed" at bounding box center [523, 411] width 22 height 7
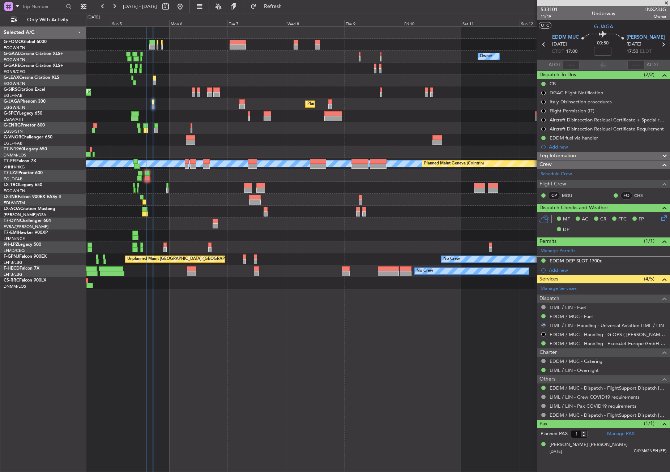
click at [525, 414] on div "Owner No Crew Owner Owner No Crew Planned Maint [GEOGRAPHIC_DATA] ([GEOGRAPHIC_…" at bounding box center [378, 249] width 584 height 446
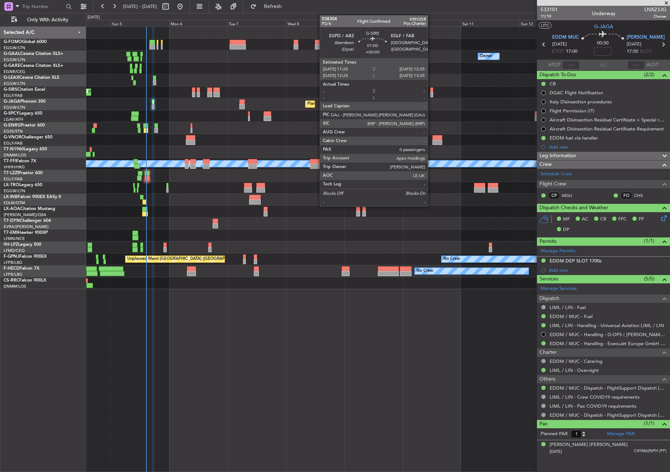
click at [187, 94] on div "Planned Maint [GEOGRAPHIC_DATA] ([GEOGRAPHIC_DATA])" at bounding box center [377, 92] width 583 height 12
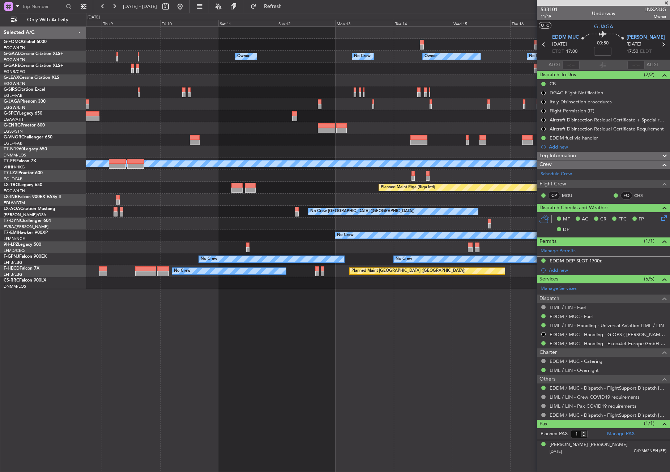
click at [242, 98] on div "Owner Owner No Crew Owner No Crew Owner Planned Maint [GEOGRAPHIC_DATA] ([GEOGR…" at bounding box center [377, 158] width 583 height 262
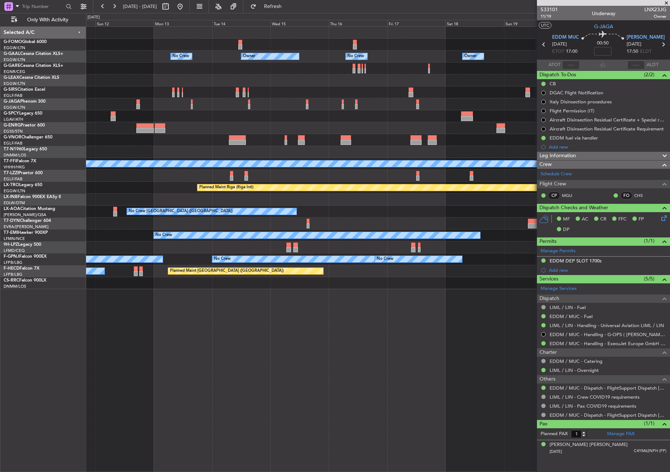
click at [176, 79] on div "Owner No Crew Owner No Crew Owner Owner Planned Maint [GEOGRAPHIC_DATA] ([GEOGR…" at bounding box center [377, 158] width 583 height 262
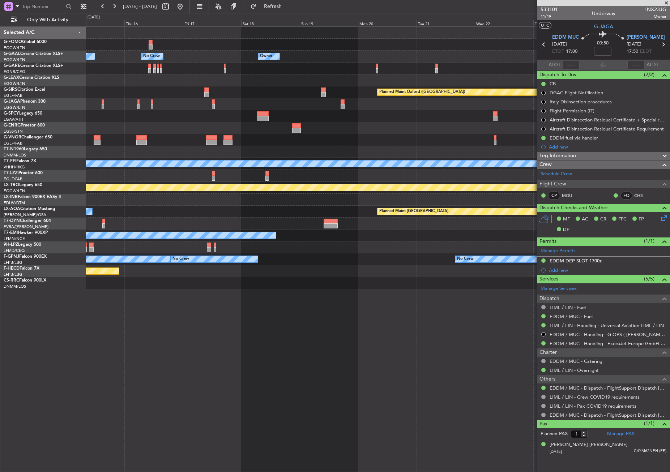
click at [137, 70] on div "Owner Owner No Crew Owner No Crew Planned Maint [GEOGRAPHIC_DATA] ([GEOGRAPHIC_…" at bounding box center [377, 158] width 583 height 262
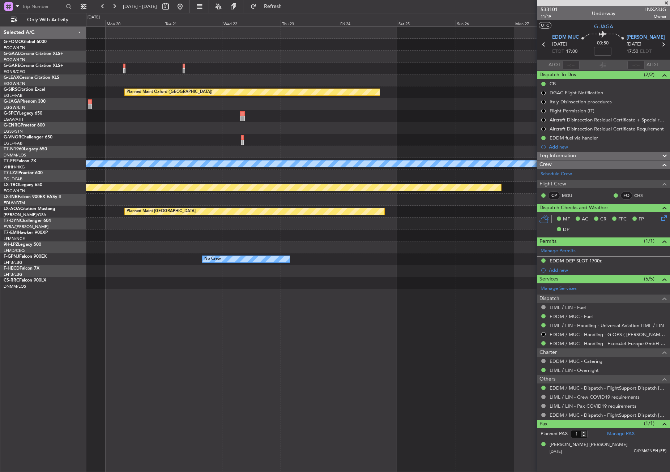
click at [162, 60] on div "Owner Planned Maint [GEOGRAPHIC_DATA] ([GEOGRAPHIC_DATA]) Planned Maint Geneva …" at bounding box center [377, 158] width 583 height 262
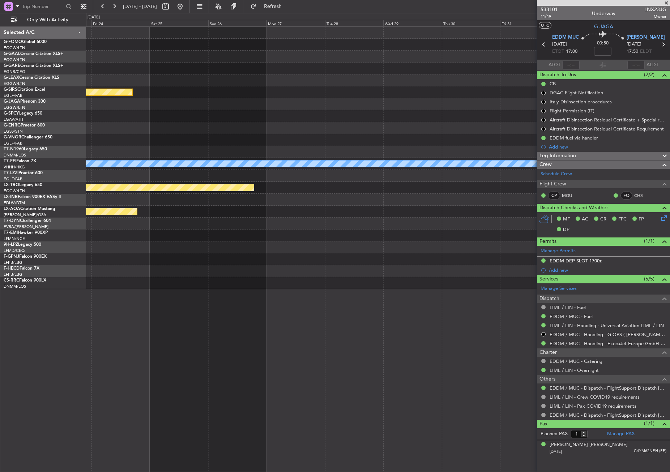
click at [149, 48] on div "Planned Maint Oxford ([GEOGRAPHIC_DATA]) Planned Maint Geneva ([GEOGRAPHIC_DATA…" at bounding box center [377, 158] width 583 height 262
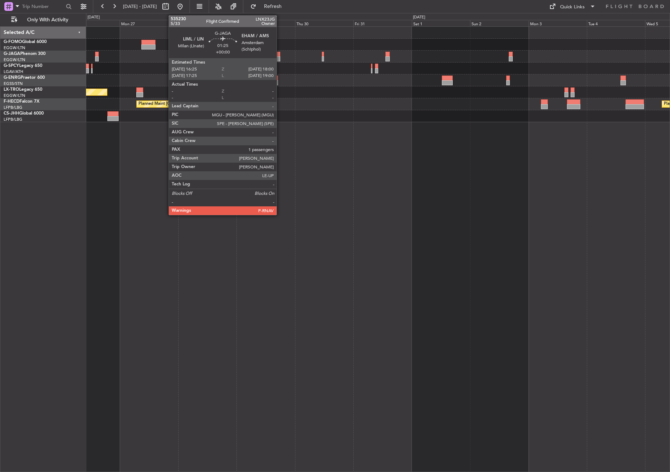
click at [280, 57] on div at bounding box center [278, 58] width 4 height 5
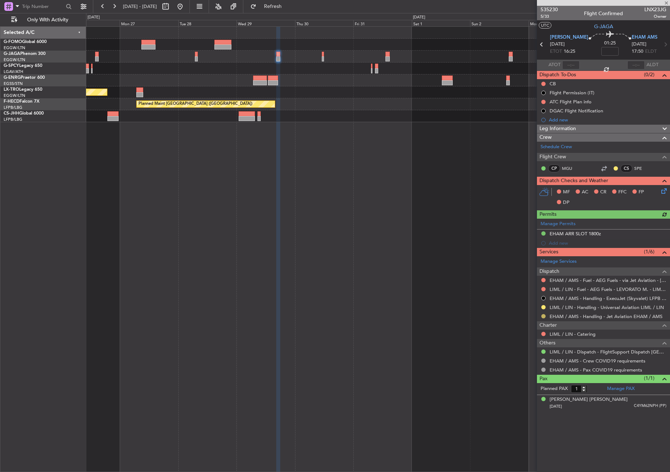
click at [543, 316] on button at bounding box center [543, 316] width 4 height 4
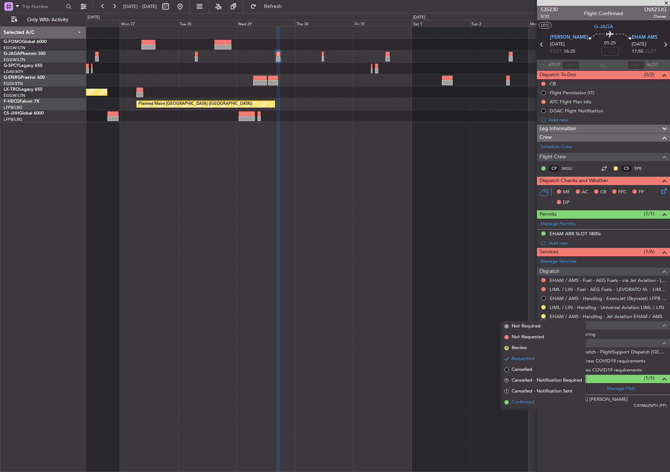
click at [525, 402] on span "Confirmed" at bounding box center [523, 402] width 22 height 7
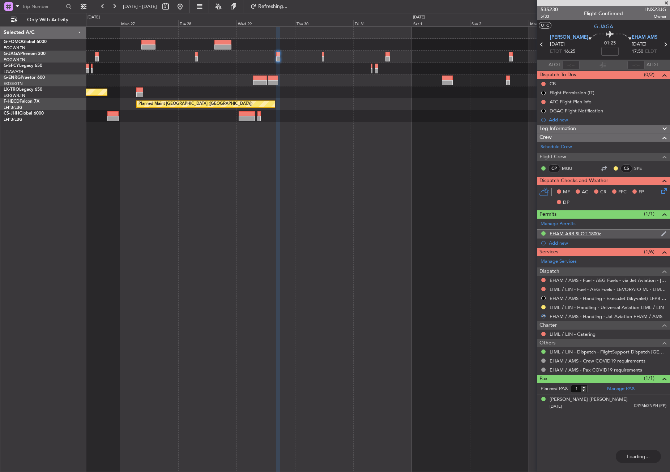
click at [574, 233] on div "EHAM ARR SLOT 1800z" at bounding box center [575, 234] width 51 height 6
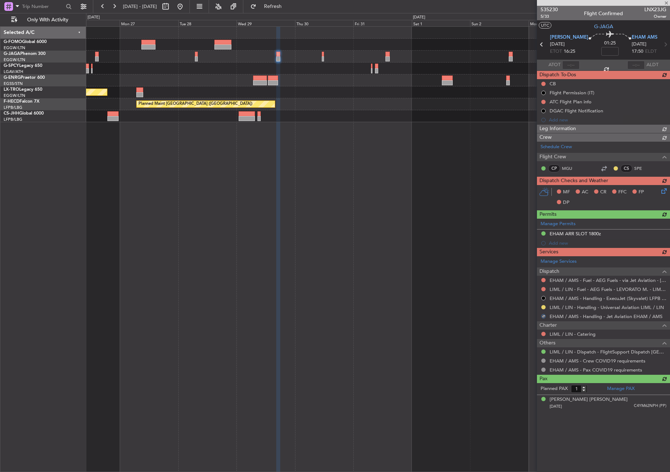
click at [632, 278] on div "Manage Services Dispatch EHAM / AMS - Fuel - AEG Fuels - via Jet Aviation - EHA…" at bounding box center [603, 315] width 133 height 118
click at [575, 231] on div "Manage Permits EHAM ARR SLOT 1800z Add new" at bounding box center [603, 233] width 133 height 29
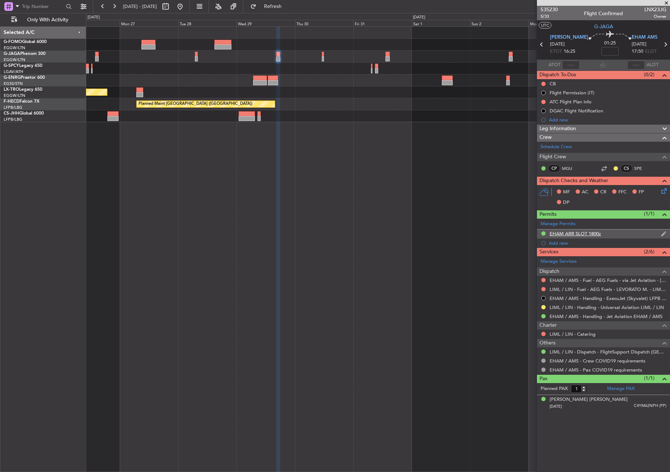
click at [565, 233] on div "EHAM ARR SLOT 1800z" at bounding box center [575, 234] width 51 height 6
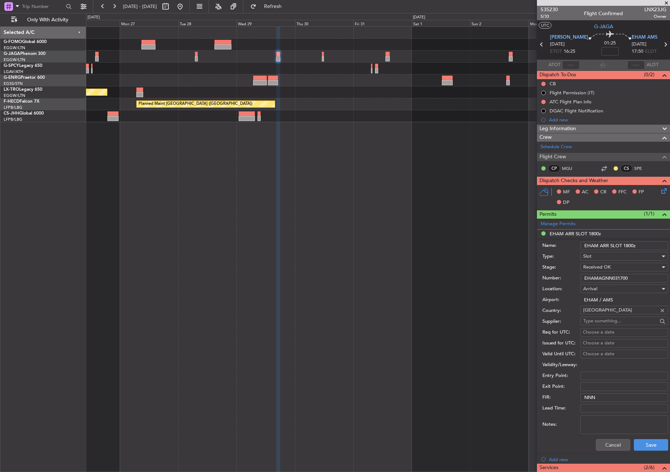
drag, startPoint x: 641, startPoint y: 278, endPoint x: 579, endPoint y: 278, distance: 62.5
click at [579, 278] on div "Number: EHAMAGNN031700" at bounding box center [605, 278] width 126 height 11
click at [648, 442] on button "Save" at bounding box center [651, 445] width 34 height 12
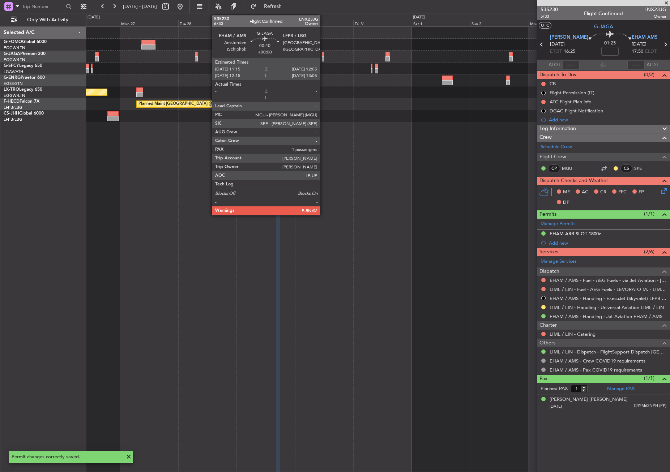
click at [323, 57] on div at bounding box center [323, 58] width 2 height 5
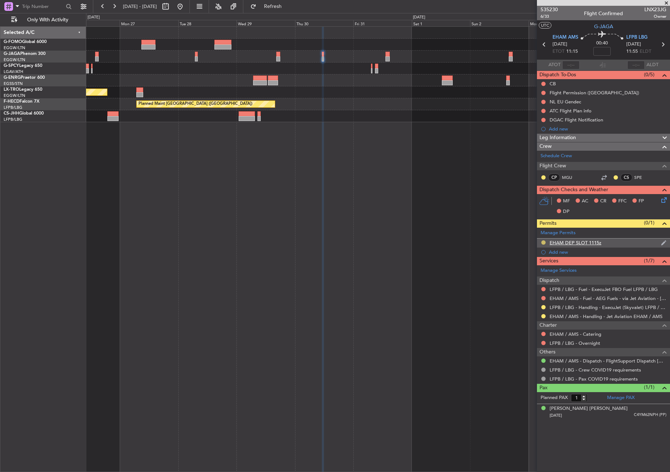
click at [542, 241] on button at bounding box center [543, 242] width 4 height 4
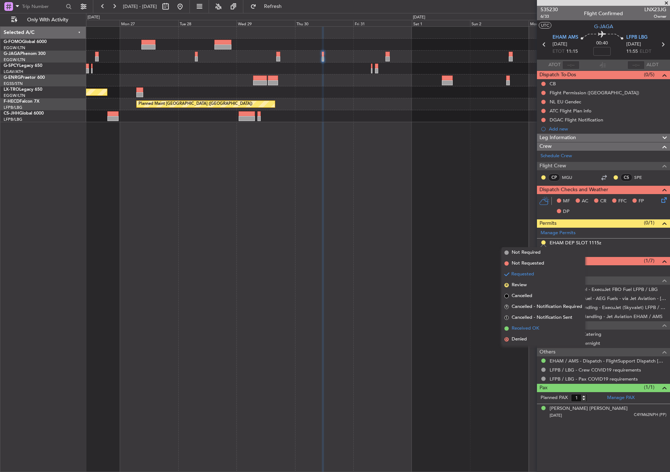
click at [529, 326] on span "Received OK" at bounding box center [525, 328] width 27 height 7
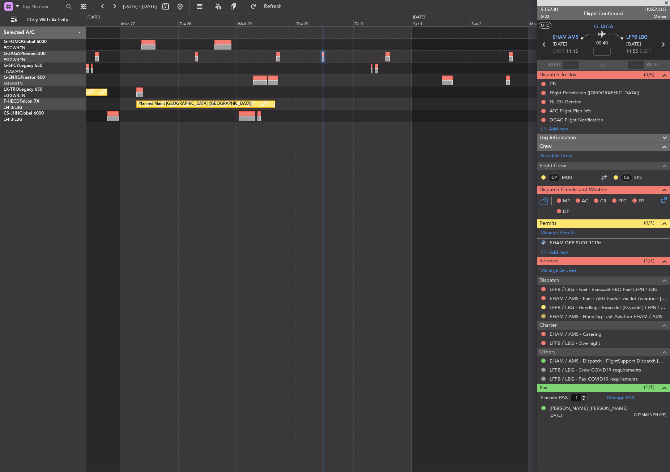
click at [543, 318] on button at bounding box center [543, 316] width 4 height 4
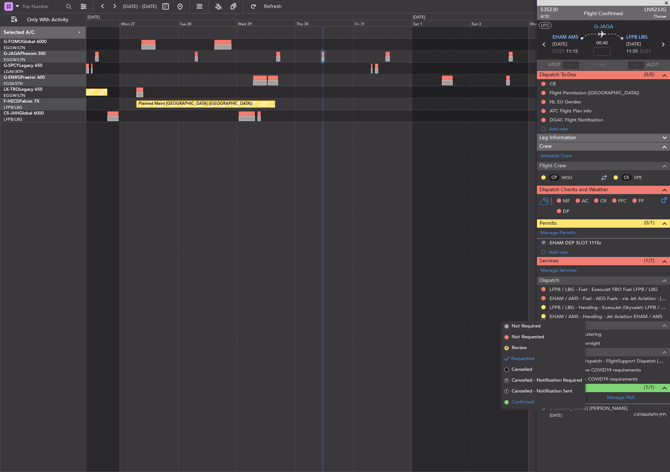
click at [533, 401] on span "Confirmed" at bounding box center [523, 402] width 22 height 7
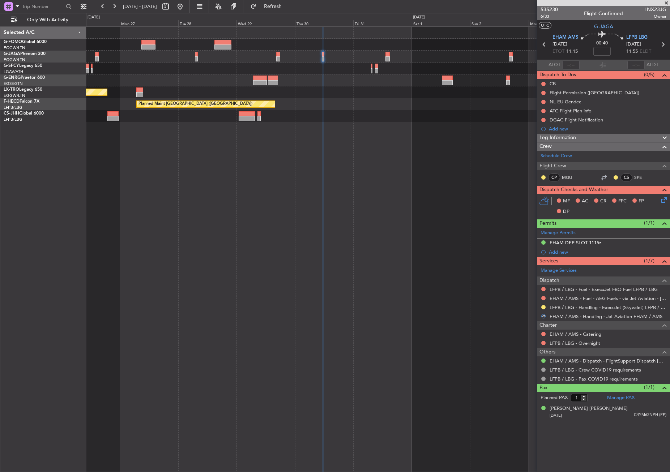
click at [571, 243] on div "EHAM DEP SLOT 1115z" at bounding box center [576, 243] width 52 height 6
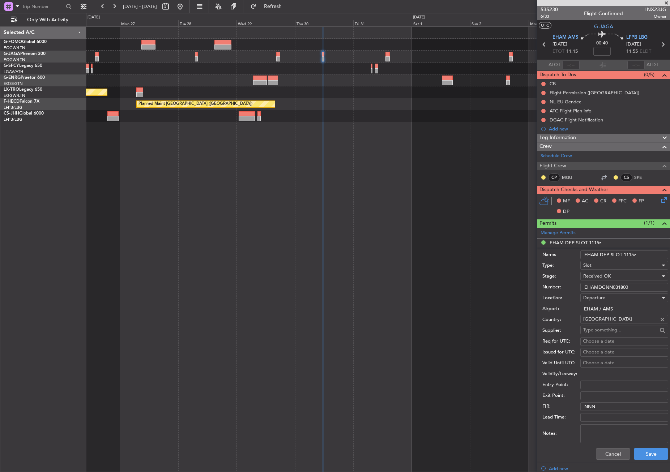
drag, startPoint x: 630, startPoint y: 285, endPoint x: 581, endPoint y: 289, distance: 50.0
click at [581, 289] on input "EHAMDGNN031800" at bounding box center [624, 287] width 88 height 9
click at [651, 453] on button "Save" at bounding box center [651, 454] width 34 height 12
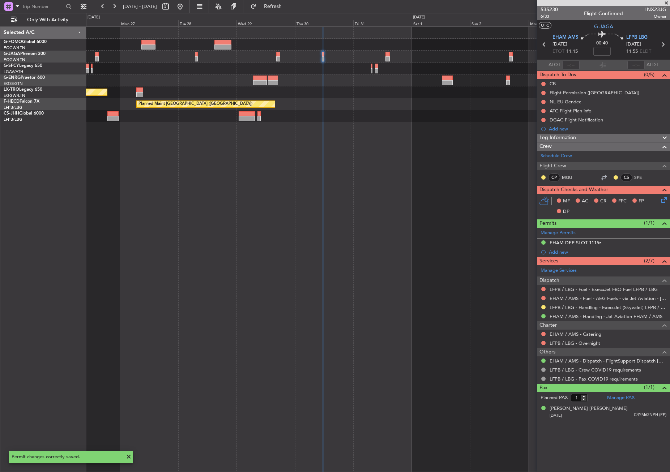
drag, startPoint x: 198, startPoint y: 9, endPoint x: 197, endPoint y: 47, distance: 37.6
click at [186, 9] on button at bounding box center [180, 7] width 12 height 12
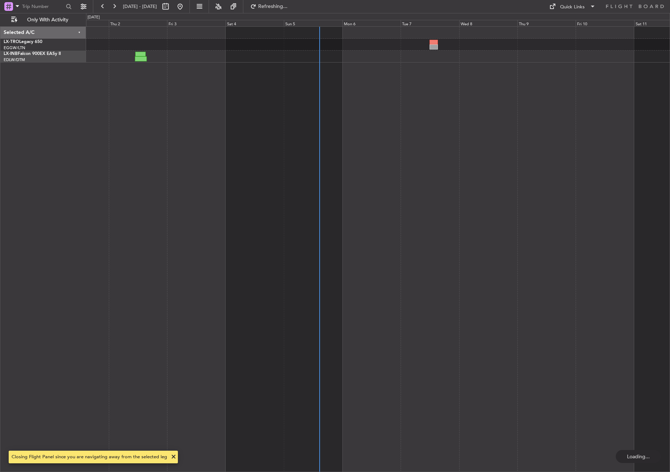
click at [177, 265] on div "Planned Maint Riga (Riga Intl)" at bounding box center [378, 249] width 584 height 446
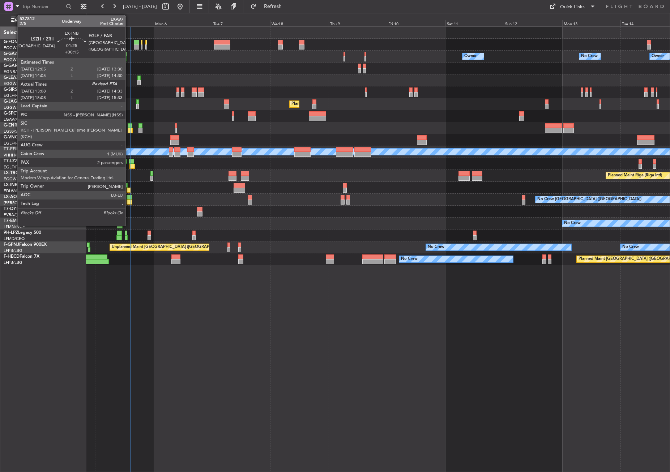
click at [129, 191] on div at bounding box center [129, 190] width 4 height 5
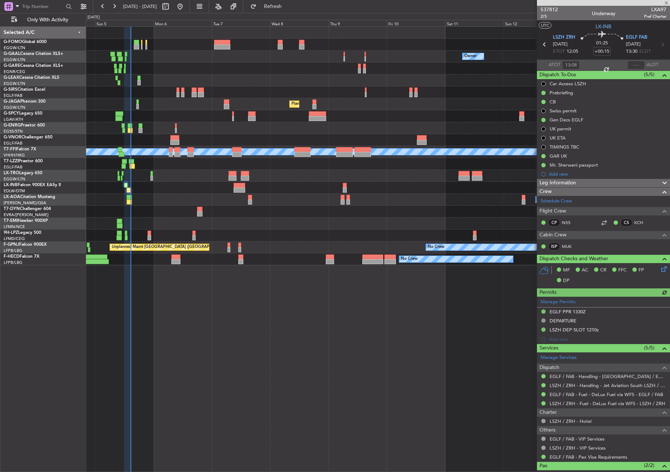
click at [634, 61] on div at bounding box center [635, 65] width 17 height 9
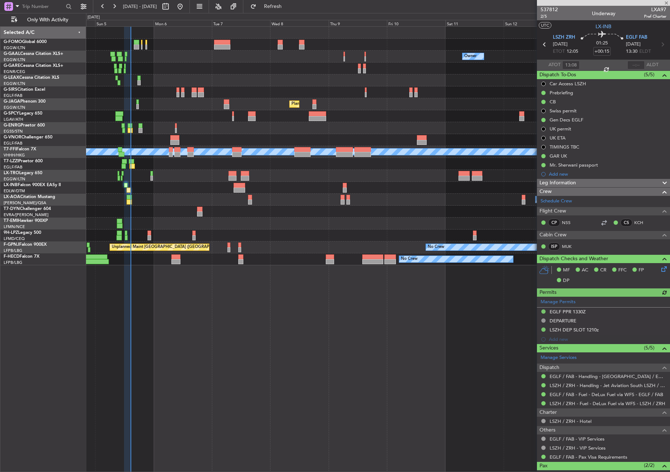
click at [634, 61] on div at bounding box center [635, 65] width 17 height 9
click at [634, 61] on input "text" at bounding box center [635, 65] width 17 height 9
click at [634, 62] on input "text" at bounding box center [635, 65] width 17 height 9
click at [325, 396] on div "Owner No Crew Owner Owner No Crew Planned Maint [GEOGRAPHIC_DATA] ([GEOGRAPHIC_…" at bounding box center [378, 249] width 584 height 446
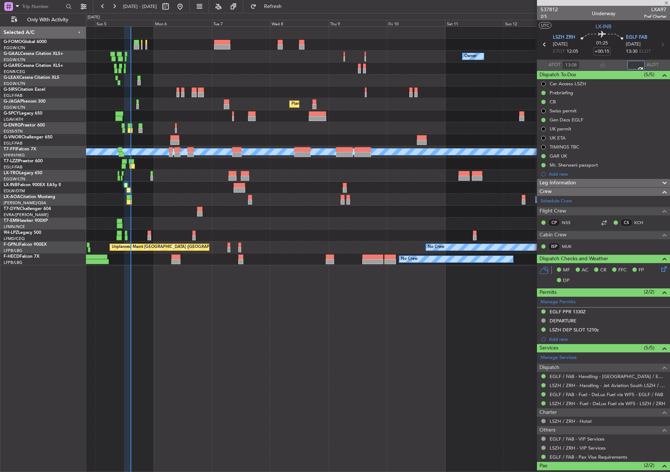
type input "14:32"
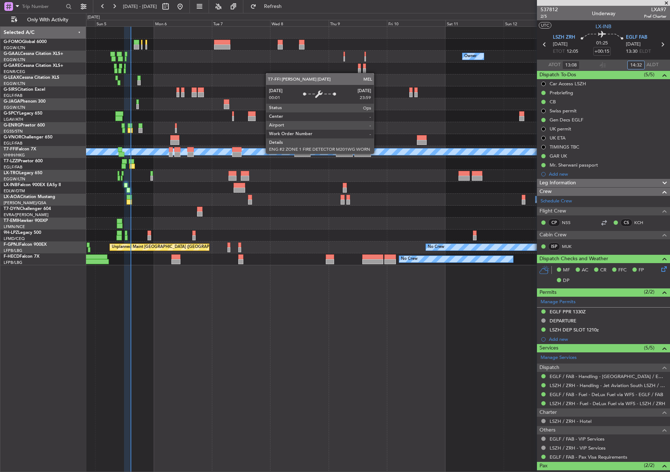
click at [179, 151] on div "Planned Maint Geneva (Cointrin) [PERSON_NAME] [PERSON_NAME]" at bounding box center [377, 152] width 583 height 12
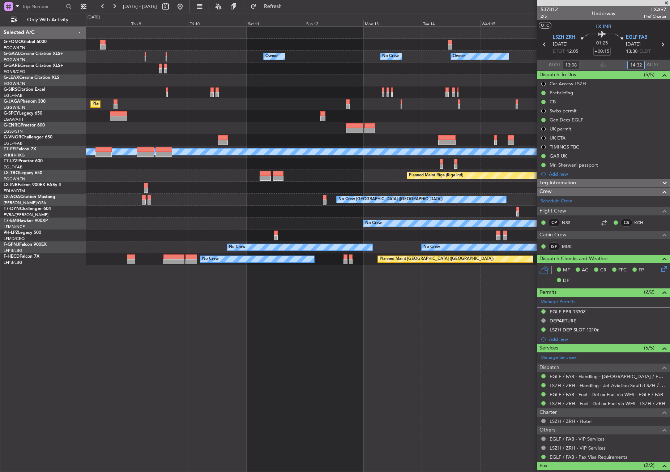
click at [233, 126] on div at bounding box center [377, 128] width 583 height 12
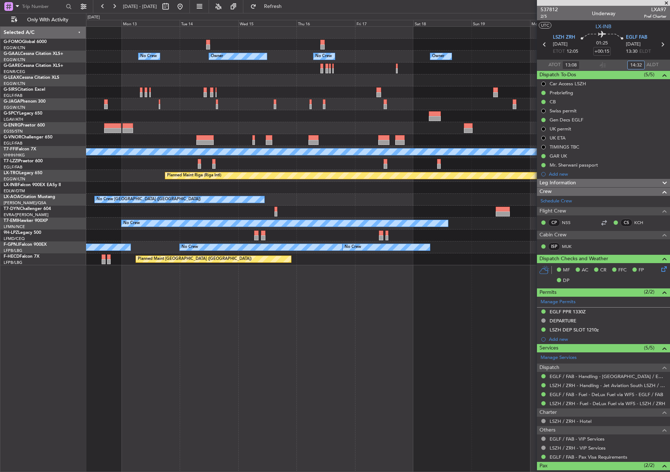
click at [206, 125] on div at bounding box center [377, 128] width 583 height 12
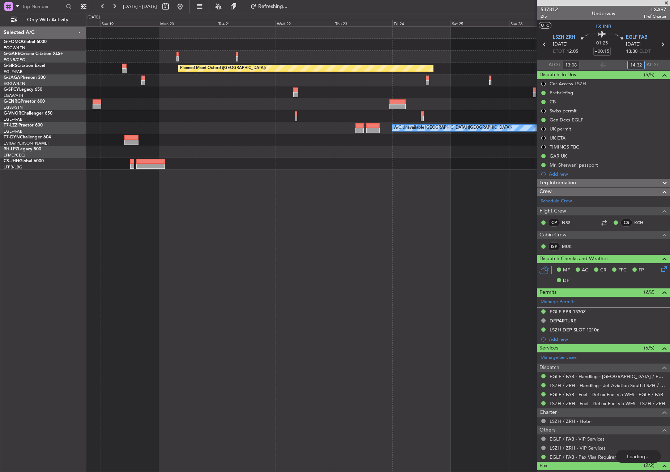
click at [201, 117] on div "Planned Maint Oxford ([GEOGRAPHIC_DATA]) A/C Unavailable [GEOGRAPHIC_DATA] ([GE…" at bounding box center [377, 98] width 583 height 143
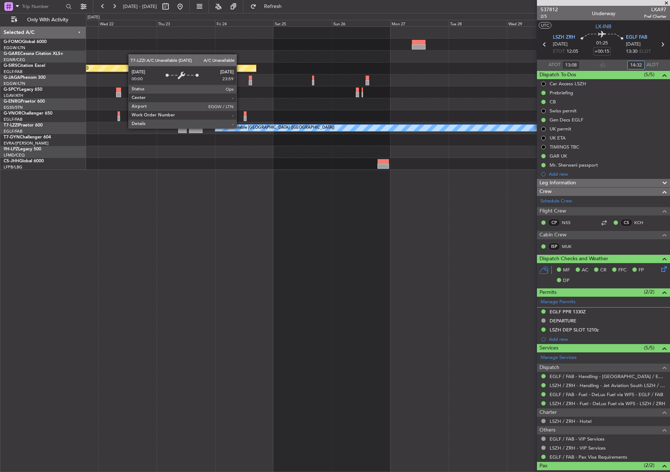
click at [122, 121] on div "Planned Maint Oxford ([GEOGRAPHIC_DATA]) A/C Unavailable [GEOGRAPHIC_DATA] ([GE…" at bounding box center [377, 98] width 583 height 143
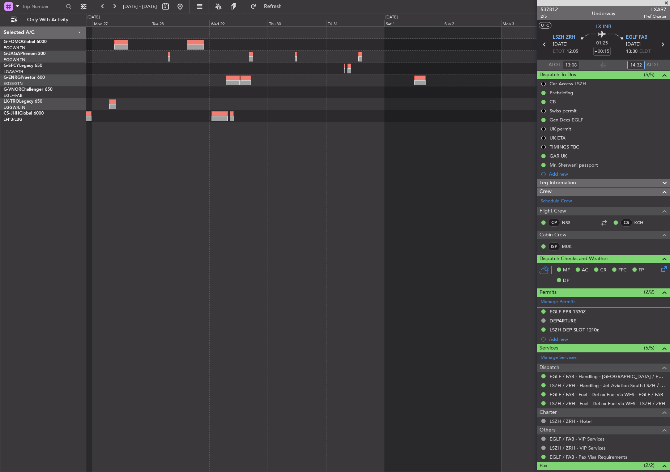
click at [150, 84] on div at bounding box center [377, 80] width 583 height 12
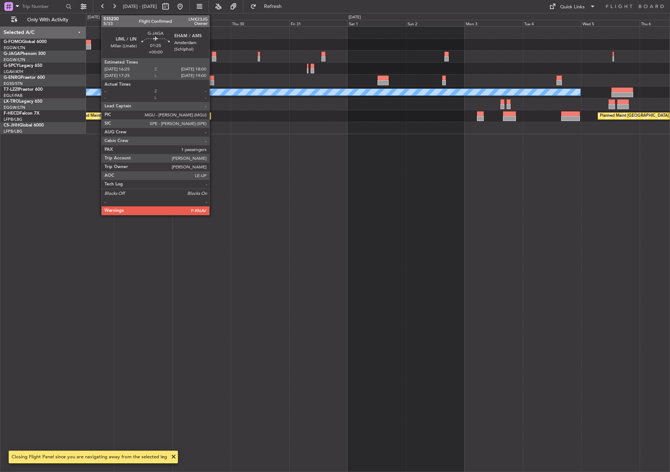
click at [213, 56] on div at bounding box center [214, 54] width 4 height 5
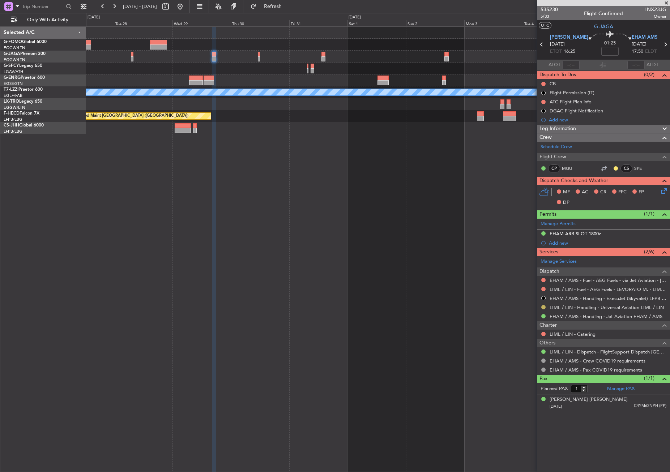
click at [542, 307] on button at bounding box center [543, 307] width 4 height 4
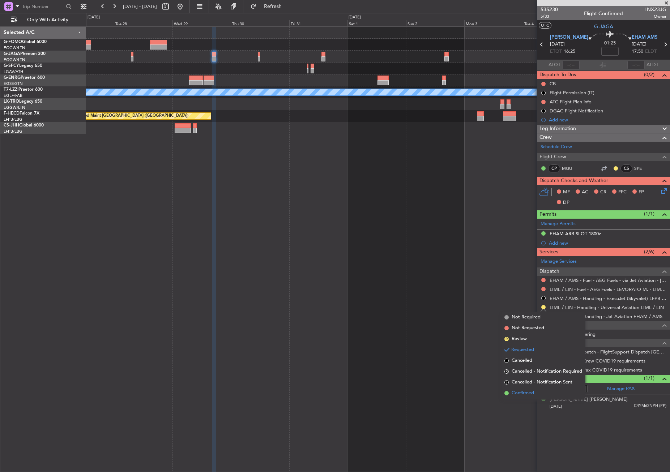
click at [525, 398] on li "Confirmed" at bounding box center [543, 393] width 84 height 11
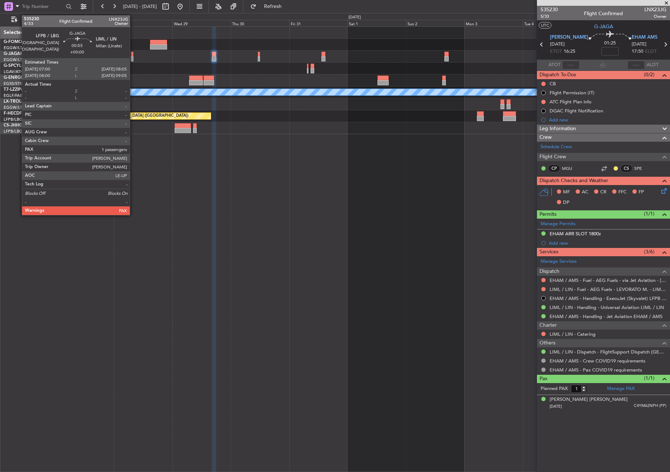
click at [133, 59] on div at bounding box center [132, 58] width 3 height 5
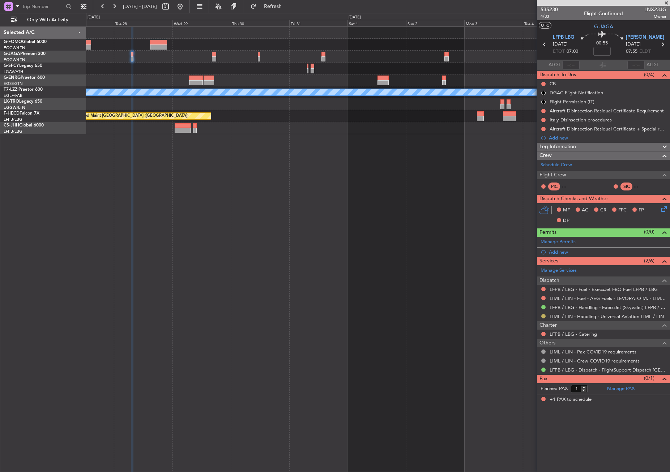
click at [543, 313] on div at bounding box center [543, 316] width 6 height 6
click at [542, 315] on button at bounding box center [543, 316] width 4 height 4
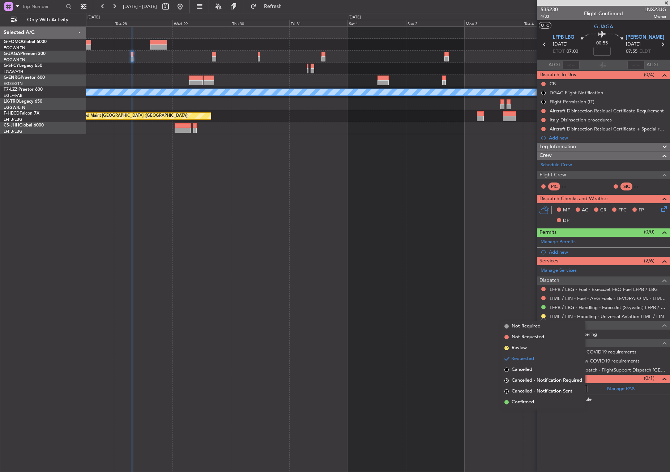
drag, startPoint x: 531, startPoint y: 399, endPoint x: 390, endPoint y: 311, distance: 165.8
click at [531, 399] on span "Confirmed" at bounding box center [523, 402] width 22 height 7
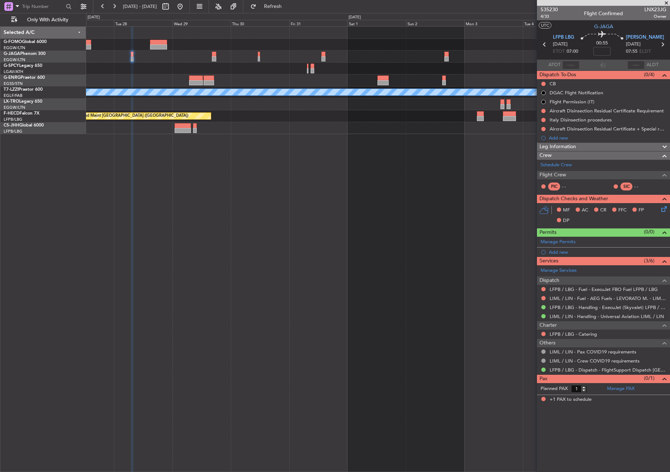
click at [372, 151] on div "A/C Unavailable [GEOGRAPHIC_DATA] ([GEOGRAPHIC_DATA]) Planned Maint [GEOGRAPHIC…" at bounding box center [378, 249] width 584 height 446
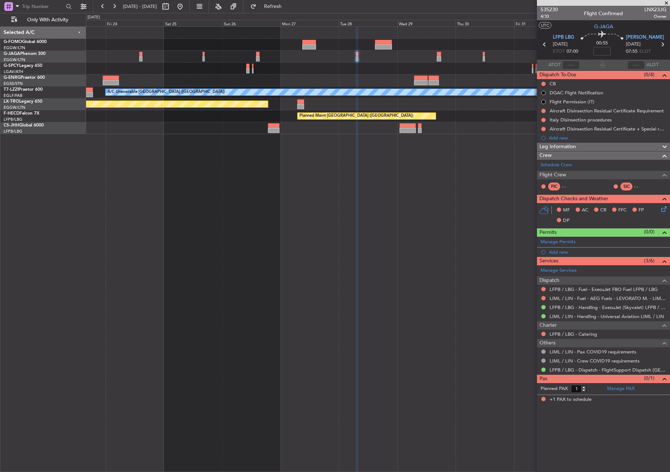
click at [209, 151] on div "A/C Unavailable [GEOGRAPHIC_DATA] ([GEOGRAPHIC_DATA]) Planned Maint [GEOGRAPHIC…" at bounding box center [378, 249] width 584 height 446
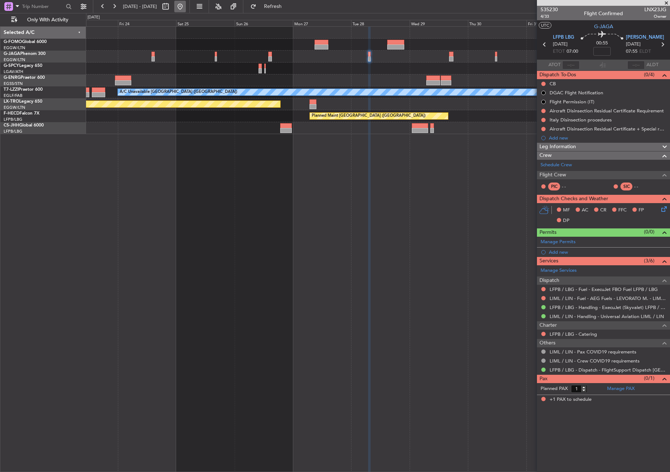
click at [186, 7] on button at bounding box center [180, 7] width 12 height 12
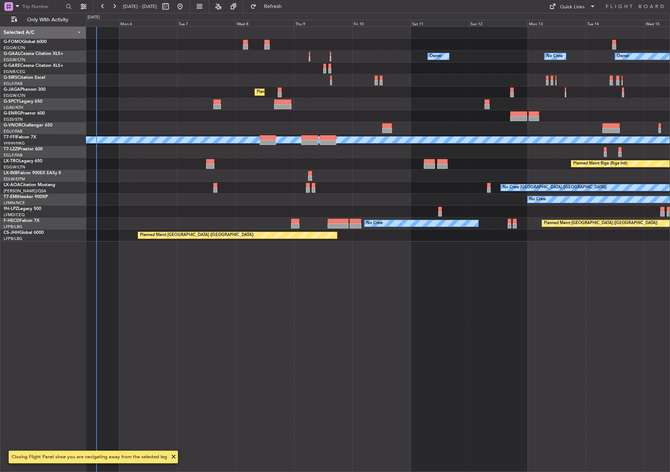
click at [145, 252] on div "Owner No Crew Owner Owner No Crew Planned Maint [GEOGRAPHIC_DATA] ([GEOGRAPHIC_…" at bounding box center [378, 249] width 584 height 446
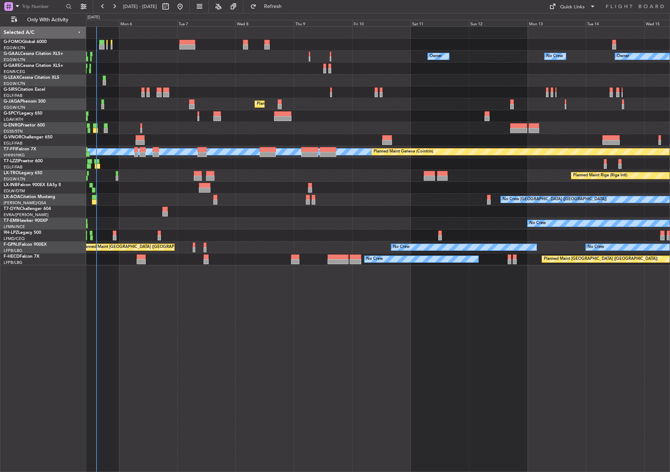
click at [147, 70] on div at bounding box center [377, 69] width 583 height 12
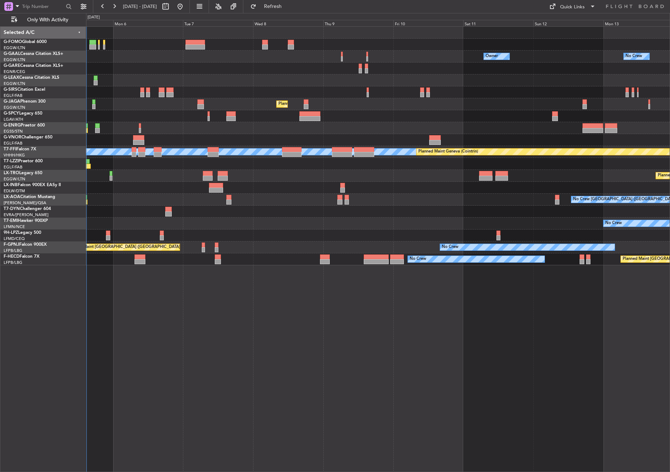
click at [177, 71] on div at bounding box center [377, 69] width 583 height 12
